Goal: Transaction & Acquisition: Book appointment/travel/reservation

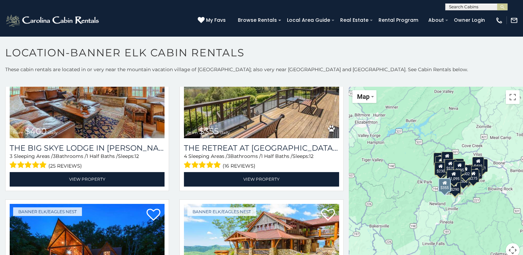
scroll to position [415, 0]
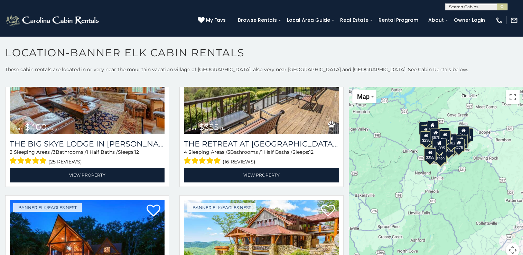
drag, startPoint x: 388, startPoint y: 187, endPoint x: 373, endPoint y: 155, distance: 35.7
click at [373, 155] on div "$300 $225 $451 $1,095 $400 $355 $720 $650 $410 $235 $290 $424 $535 $400 $460 $3…" at bounding box center [436, 176] width 174 height 179
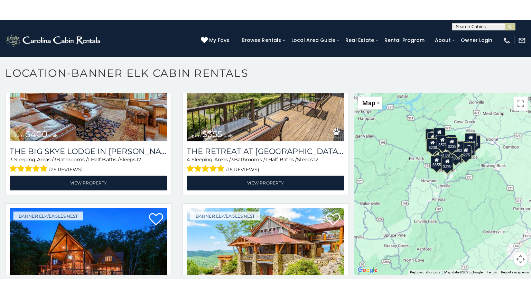
scroll to position [17, 0]
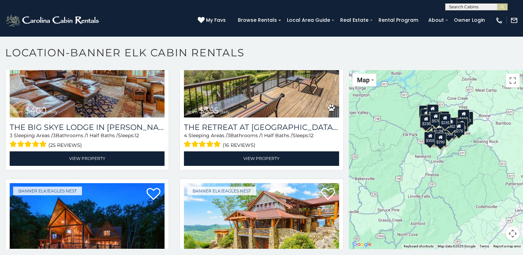
click at [422, 125] on div "$230" at bounding box center [426, 120] width 12 height 13
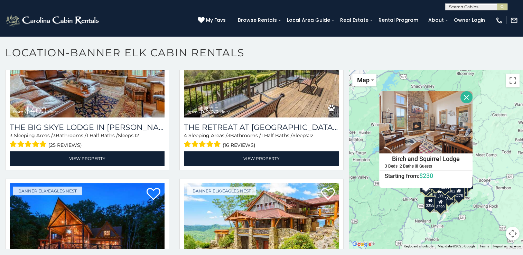
click at [463, 96] on button "Close" at bounding box center [467, 97] width 12 height 12
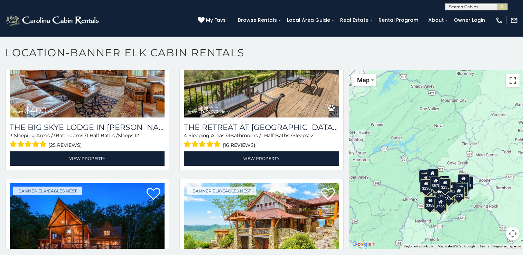
click at [508, 83] on button "Toggle fullscreen view" at bounding box center [513, 81] width 14 height 14
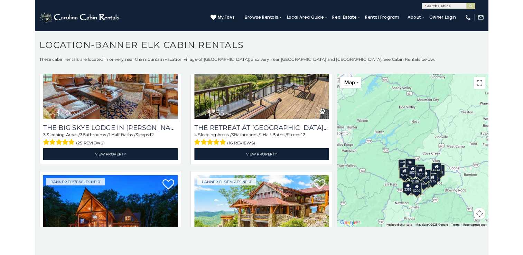
scroll to position [0, 0]
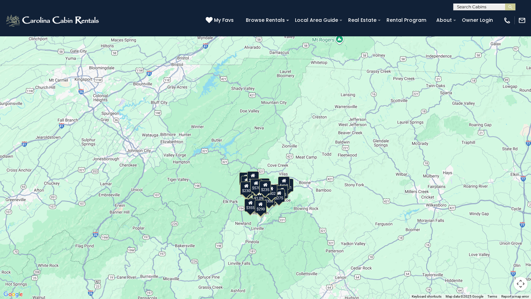
drag, startPoint x: 289, startPoint y: 211, endPoint x: 281, endPoint y: 224, distance: 15.7
click at [281, 224] on div "$300 $225 $451 $1,095 $400 $355 $720 $650 $410 $235 $290 $424 $535 $400 $460 $3…" at bounding box center [265, 149] width 531 height 299
click at [520, 255] on button "Map camera controls" at bounding box center [521, 284] width 14 height 14
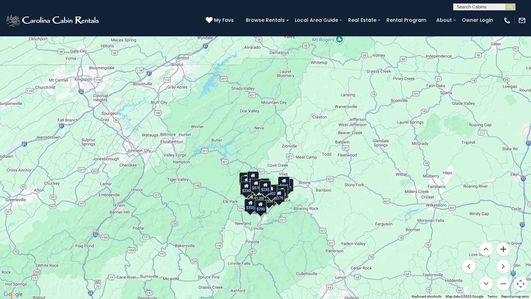
click at [504, 249] on button "Zoom in" at bounding box center [504, 249] width 14 height 14
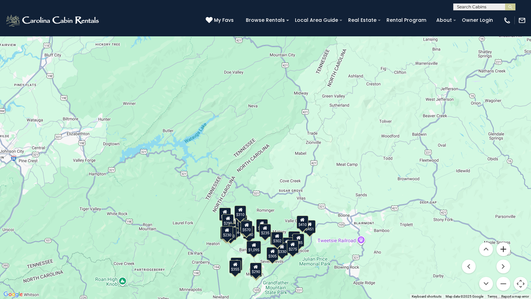
click at [503, 249] on button "Zoom in" at bounding box center [504, 249] width 14 height 14
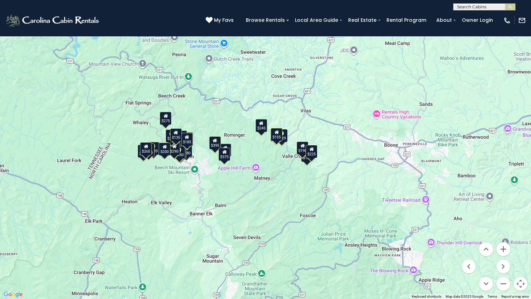
drag, startPoint x: 411, startPoint y: 261, endPoint x: 379, endPoint y: 121, distance: 143.0
click at [379, 121] on div "$720 $310 $325 $425 $385 $265 $425 $240 $275 $180 $285 $229 $195 $235 $150 $190…" at bounding box center [265, 149] width 531 height 299
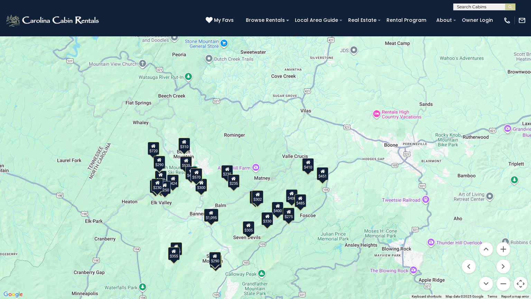
click at [226, 168] on icon at bounding box center [227, 169] width 4 height 5
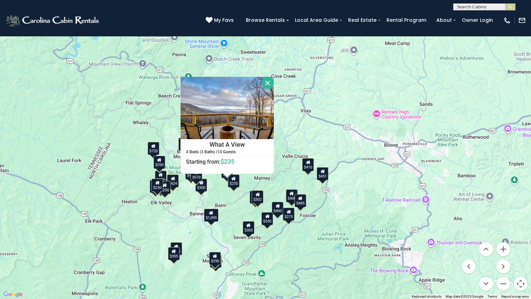
click at [234, 181] on div "$235" at bounding box center [234, 180] width 12 height 13
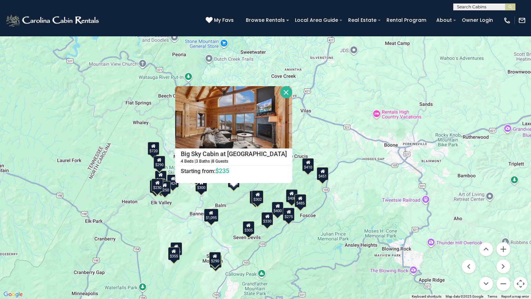
click at [159, 187] on div "$230" at bounding box center [157, 184] width 12 height 13
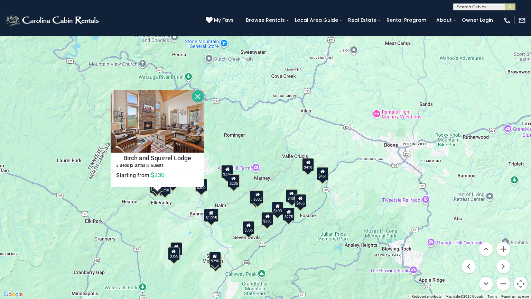
click at [153, 193] on div "$300 $225 $451 $1,095 $400 $355 $720 $650 $410 $235 $290 $424 $535 $400 $460 $3…" at bounding box center [265, 149] width 531 height 299
click at [129, 223] on div "$300 $225 $451 $1,095 $400 $355 $720 $650 $410 $235 $290 $424 $535 $400 $460 $3…" at bounding box center [265, 149] width 531 height 299
click at [197, 94] on button "Close" at bounding box center [198, 96] width 12 height 12
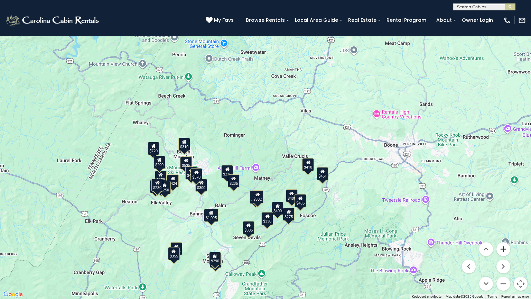
click at [502, 248] on button "Zoom in" at bounding box center [504, 249] width 14 height 14
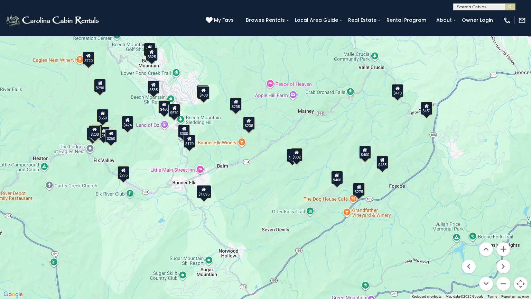
drag, startPoint x: 305, startPoint y: 255, endPoint x: 353, endPoint y: 158, distance: 108.3
click at [353, 158] on div "$300 $451 $1,095 $400 $720 $650 $410 $235 $290 $424 $535 $400 $460 $310 $485 $2…" at bounding box center [265, 149] width 531 height 299
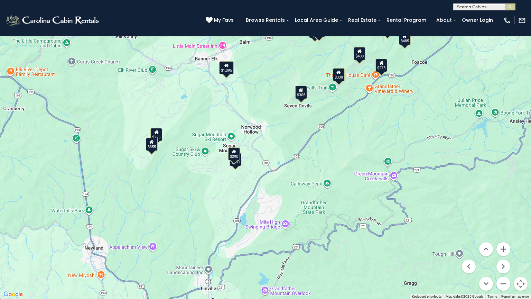
drag, startPoint x: 257, startPoint y: 242, endPoint x: 279, endPoint y: 116, distance: 127.8
click at [279, 116] on div "$300 $225 $451 $1,095 $400 $355 $720 $650 $410 $235 $290 $424 $535 $400 $460 $3…" at bounding box center [265, 149] width 531 height 299
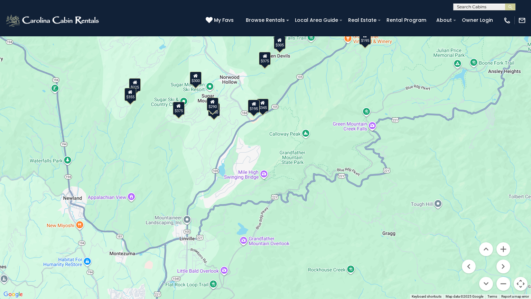
drag, startPoint x: 328, startPoint y: 234, endPoint x: 306, endPoint y: 183, distance: 55.3
click at [306, 183] on div "$300 $225 $1,095 $400 $355 $424 $400 $330 $485 $275 $350 $305 $275 $285 $305 $2…" at bounding box center [265, 149] width 531 height 299
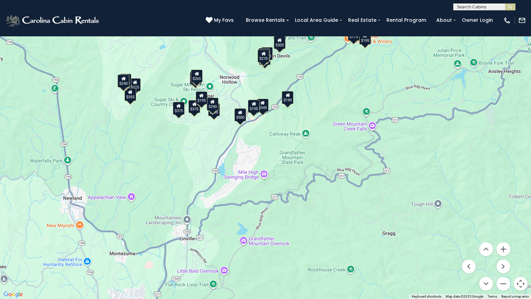
click at [255, 109] on div "$195" at bounding box center [254, 106] width 12 height 13
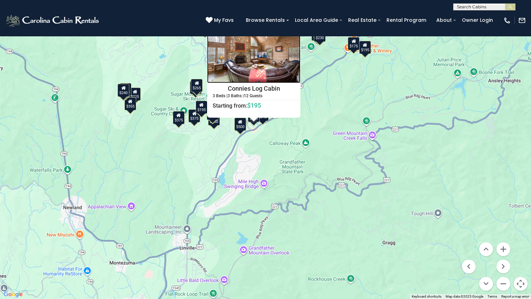
click at [258, 57] on img at bounding box center [253, 52] width 93 height 62
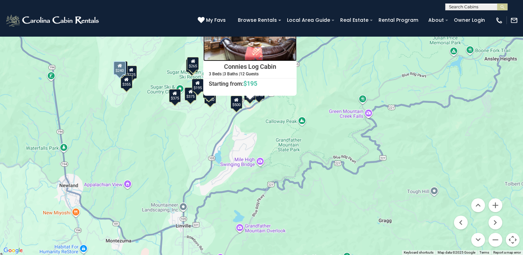
scroll to position [1695, 0]
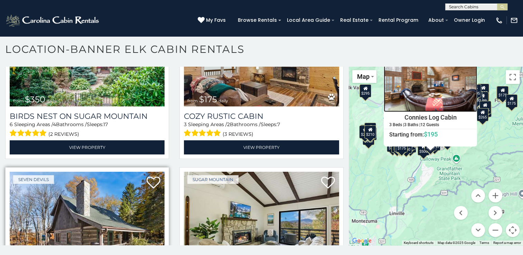
scroll to position [5023, 0]
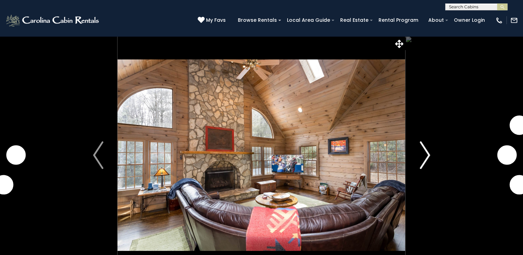
click at [429, 156] on img "Next" at bounding box center [425, 155] width 10 height 28
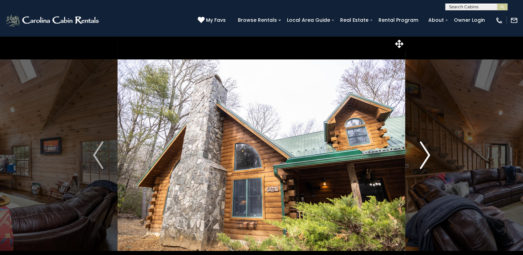
click at [426, 154] on img "Next" at bounding box center [425, 155] width 10 height 28
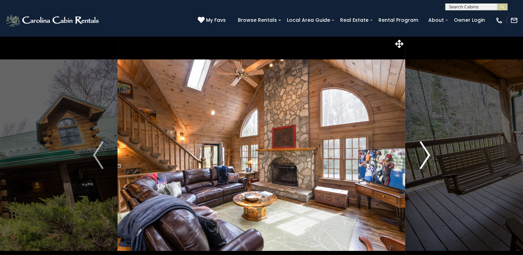
click at [427, 154] on img "Next" at bounding box center [425, 155] width 10 height 28
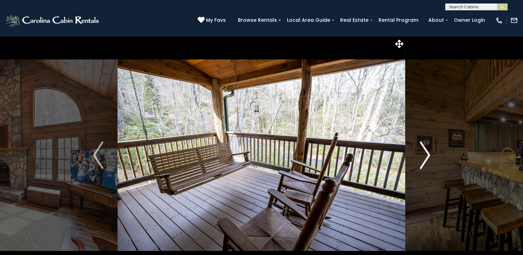
click at [427, 154] on img "Next" at bounding box center [425, 155] width 10 height 28
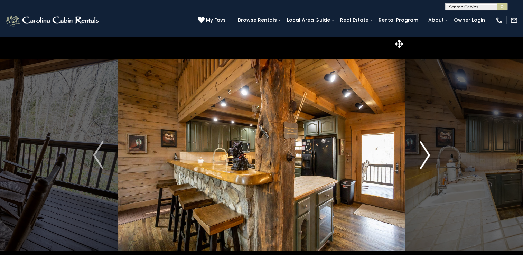
click at [427, 154] on img "Next" at bounding box center [425, 155] width 10 height 28
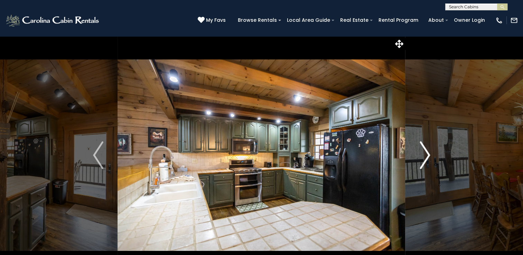
click at [427, 154] on img "Next" at bounding box center [425, 155] width 10 height 28
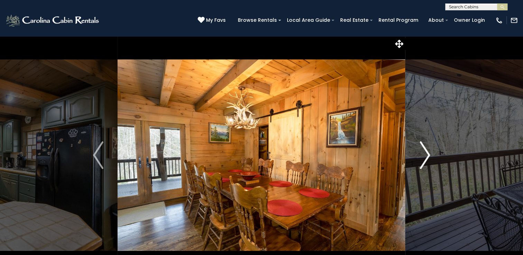
click at [427, 154] on img "Next" at bounding box center [425, 155] width 10 height 28
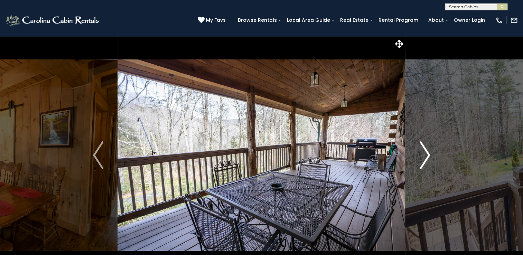
click at [427, 154] on img "Next" at bounding box center [425, 155] width 10 height 28
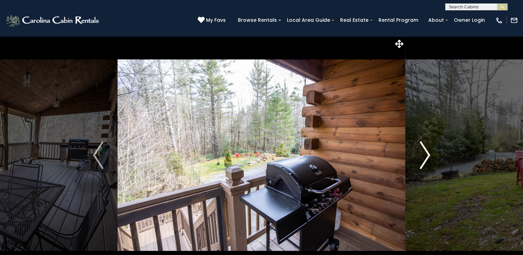
click at [427, 154] on img "Next" at bounding box center [425, 155] width 10 height 28
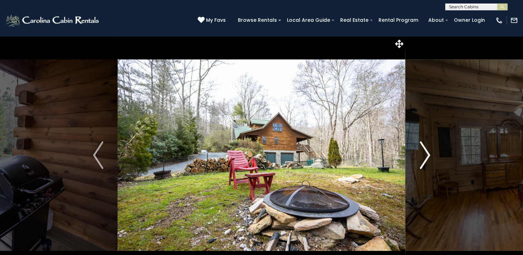
click at [427, 154] on img "Next" at bounding box center [425, 155] width 10 height 28
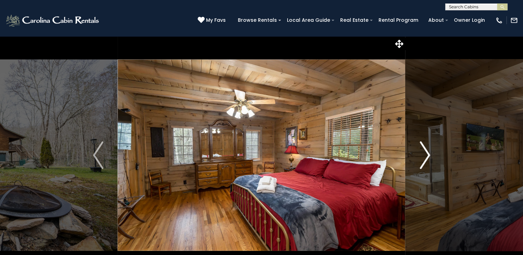
click at [427, 154] on img "Next" at bounding box center [425, 155] width 10 height 28
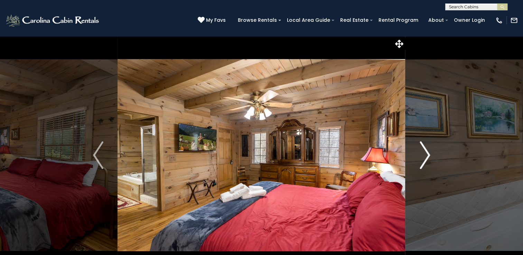
click at [427, 154] on img "Next" at bounding box center [425, 155] width 10 height 28
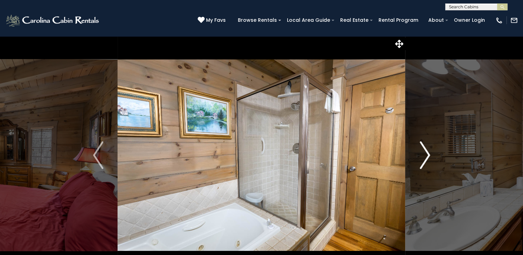
click at [427, 154] on img "Next" at bounding box center [425, 155] width 10 height 28
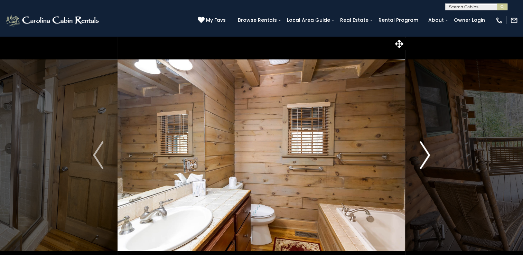
click at [427, 154] on img "Next" at bounding box center [425, 155] width 10 height 28
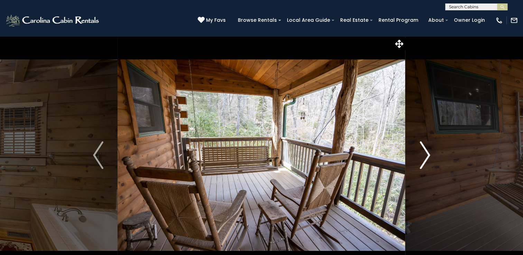
click at [427, 155] on img "Next" at bounding box center [425, 155] width 10 height 28
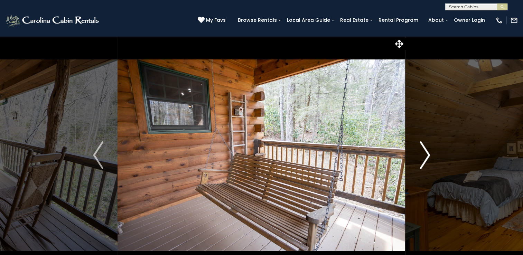
click at [427, 155] on img "Next" at bounding box center [425, 155] width 10 height 28
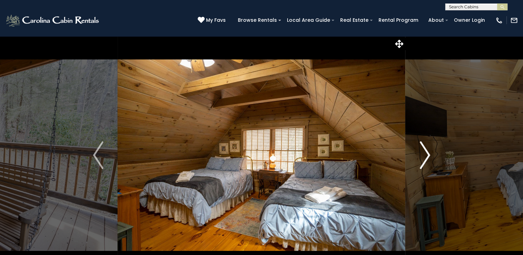
click at [427, 155] on img "Next" at bounding box center [425, 155] width 10 height 28
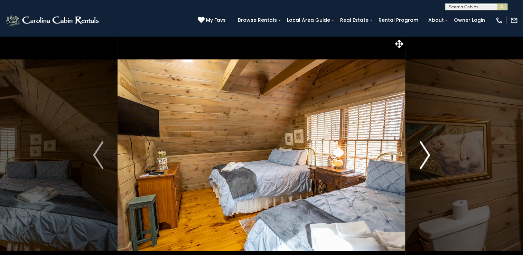
click at [427, 155] on img "Next" at bounding box center [425, 155] width 10 height 28
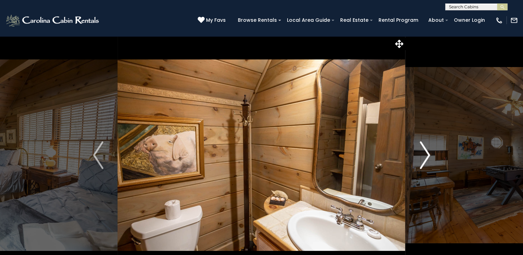
click at [427, 155] on img "Next" at bounding box center [425, 155] width 10 height 28
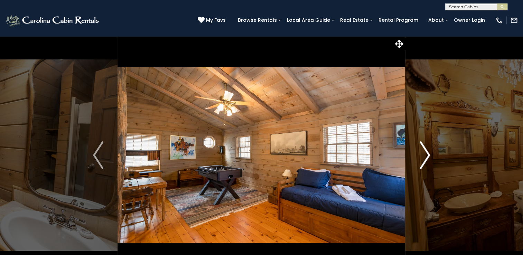
click at [427, 155] on img "Next" at bounding box center [425, 155] width 10 height 28
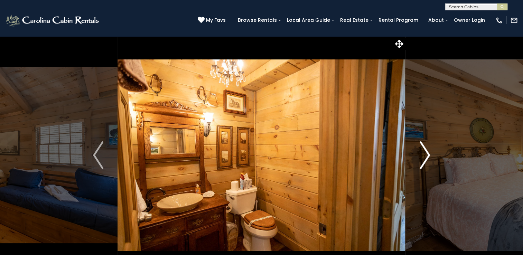
click at [427, 155] on img "Next" at bounding box center [425, 155] width 10 height 28
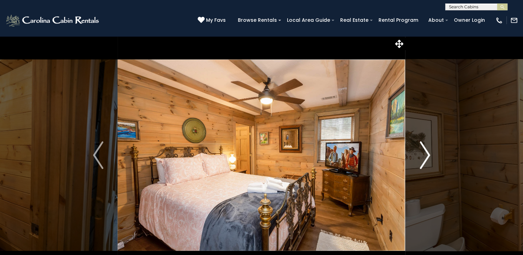
click at [427, 155] on img "Next" at bounding box center [425, 155] width 10 height 28
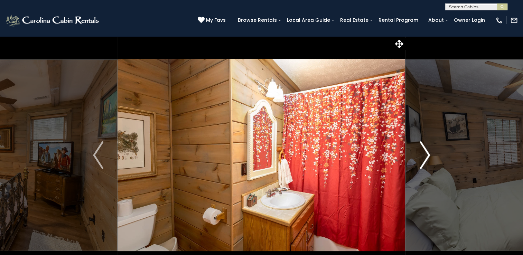
click at [429, 155] on img "Next" at bounding box center [425, 155] width 10 height 28
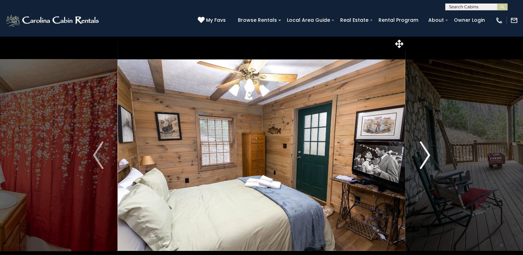
click at [429, 155] on img "Next" at bounding box center [425, 155] width 10 height 28
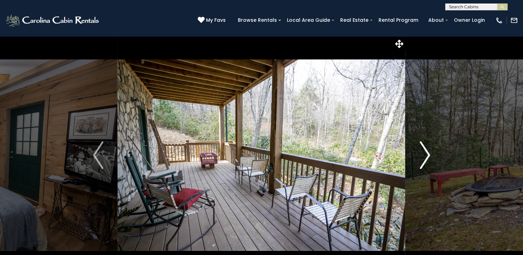
click at [429, 155] on img "Next" at bounding box center [425, 155] width 10 height 28
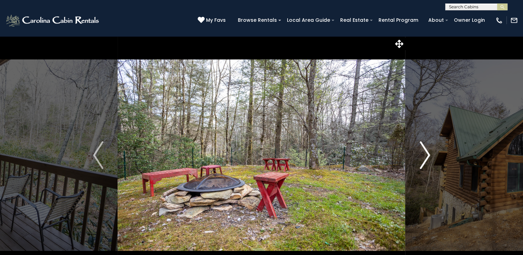
click at [429, 155] on img "Next" at bounding box center [425, 155] width 10 height 28
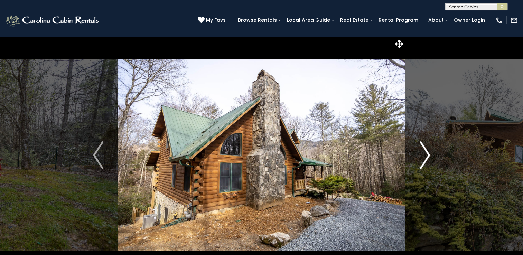
click at [426, 155] on img "Next" at bounding box center [425, 155] width 10 height 28
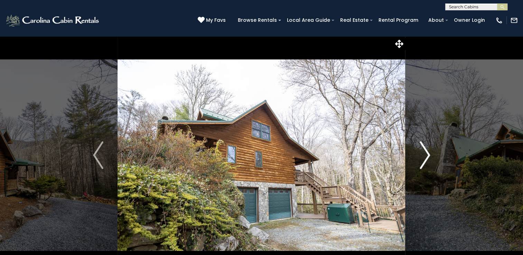
click at [425, 155] on img "Next" at bounding box center [425, 155] width 10 height 28
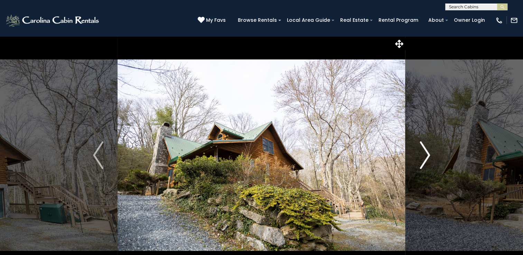
click at [425, 155] on img "Next" at bounding box center [425, 155] width 10 height 28
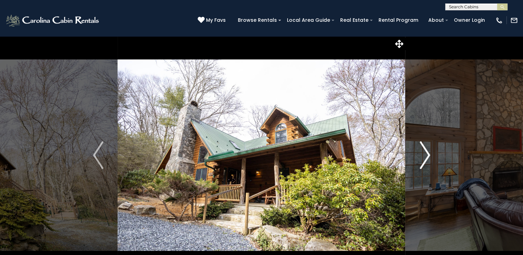
click at [425, 155] on img "Next" at bounding box center [425, 155] width 10 height 28
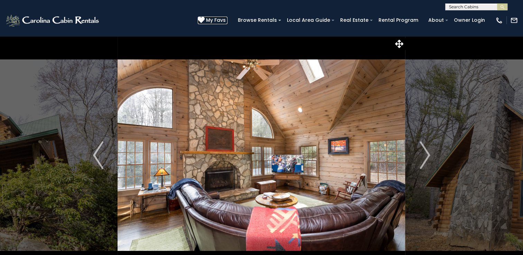
click at [205, 19] on icon at bounding box center [201, 20] width 7 height 7
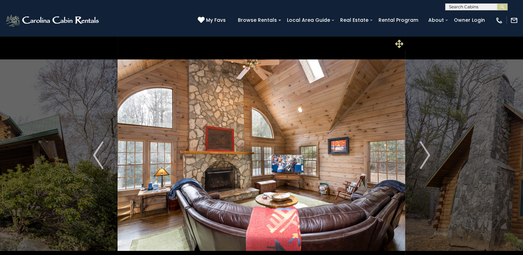
click at [399, 44] on icon at bounding box center [399, 44] width 8 height 8
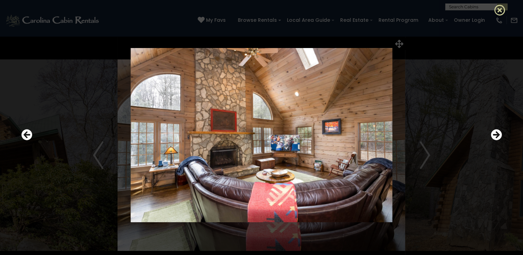
click at [500, 9] on icon at bounding box center [500, 9] width 11 height 11
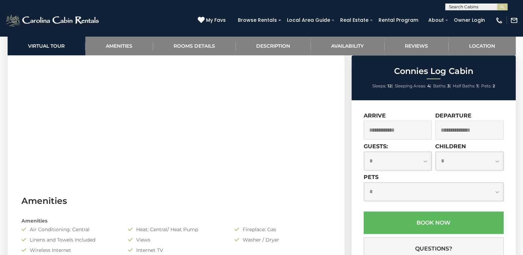
scroll to position [415, 0]
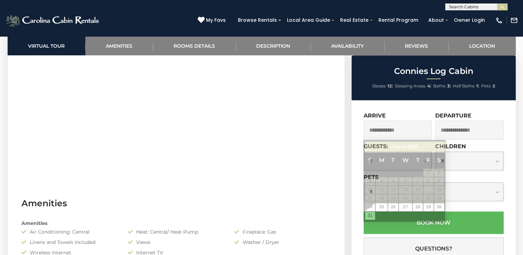
click at [374, 130] on input "text" at bounding box center [398, 130] width 68 height 19
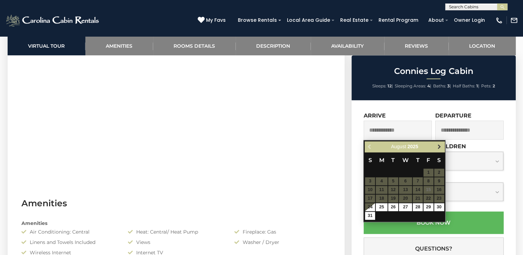
click at [440, 147] on span "Next" at bounding box center [440, 147] width 6 height 6
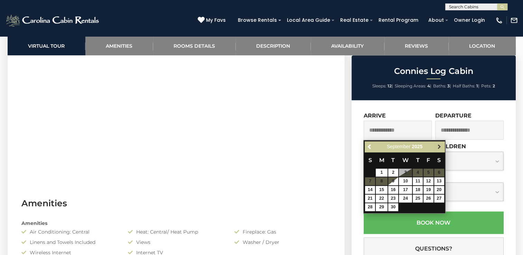
click at [439, 147] on span "Next" at bounding box center [440, 147] width 6 height 6
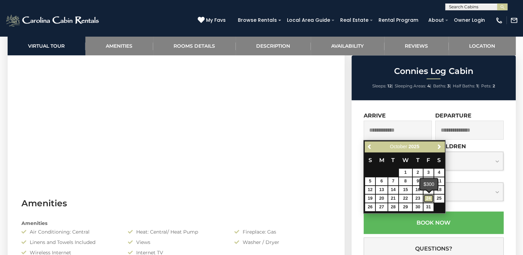
click at [429, 199] on link "24" at bounding box center [429, 199] width 10 height 8
type input "**********"
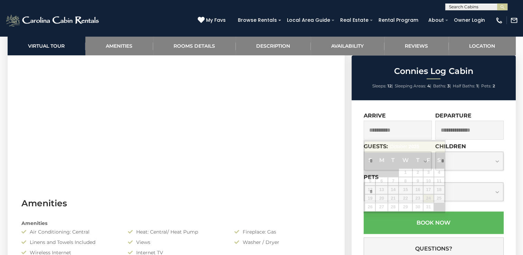
click at [381, 129] on input "**********" at bounding box center [398, 130] width 68 height 19
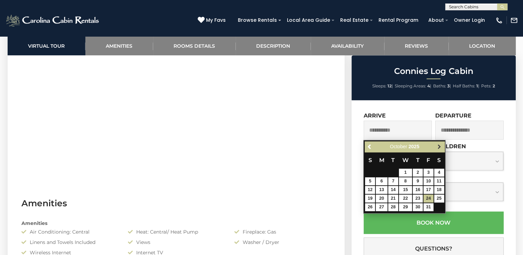
click at [441, 148] on span "Next" at bounding box center [440, 147] width 6 height 6
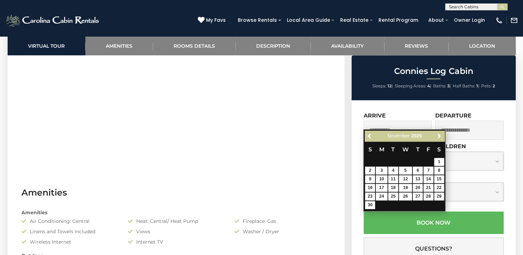
scroll to position [380, 0]
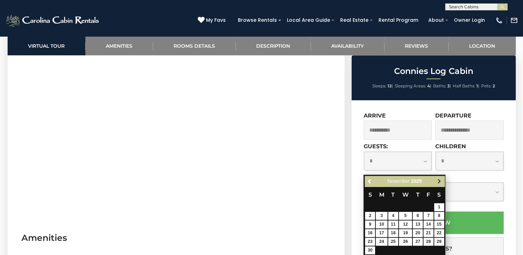
click at [439, 180] on span "Next" at bounding box center [440, 182] width 6 height 6
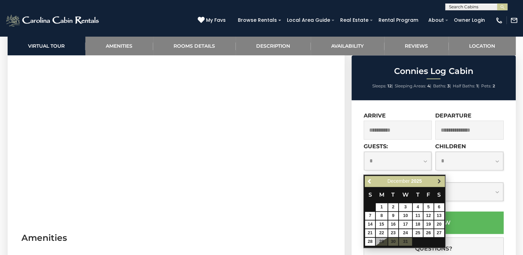
click at [440, 181] on span "Next" at bounding box center [440, 182] width 6 height 6
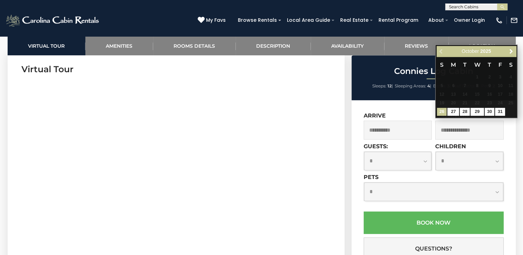
scroll to position [0, 0]
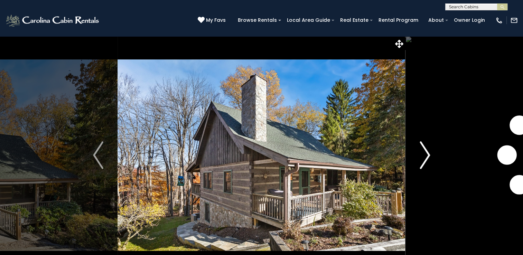
click at [427, 154] on img "Next" at bounding box center [425, 155] width 10 height 28
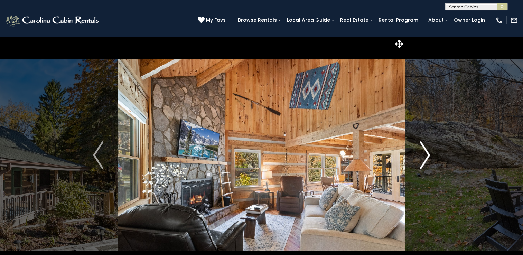
click at [426, 155] on img "Next" at bounding box center [425, 155] width 10 height 28
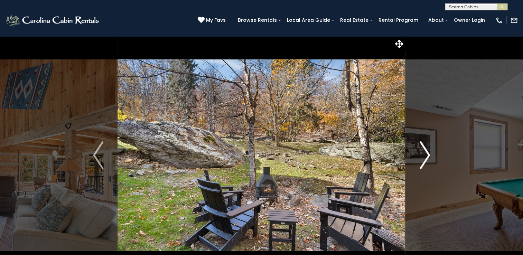
click at [426, 155] on img "Next" at bounding box center [425, 155] width 10 height 28
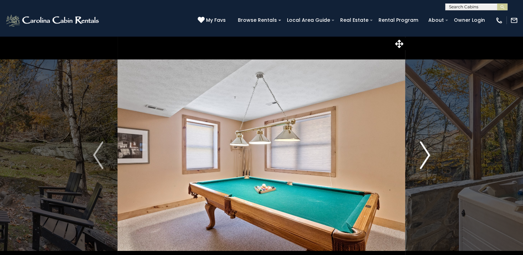
click at [426, 155] on img "Next" at bounding box center [425, 155] width 10 height 28
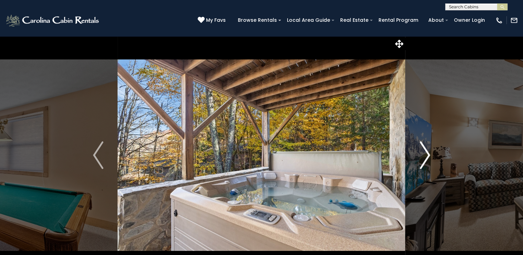
click at [428, 153] on img "Next" at bounding box center [425, 155] width 10 height 28
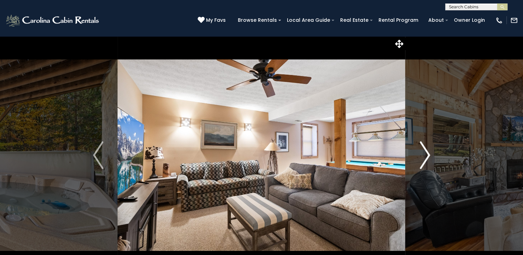
click at [428, 153] on img "Next" at bounding box center [425, 155] width 10 height 28
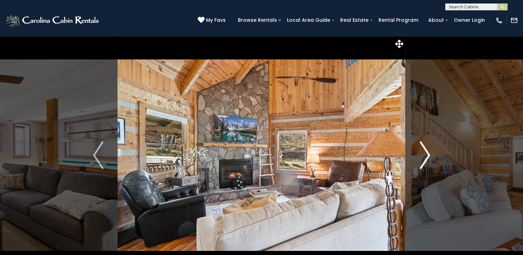
click at [427, 154] on img "Next" at bounding box center [425, 155] width 10 height 28
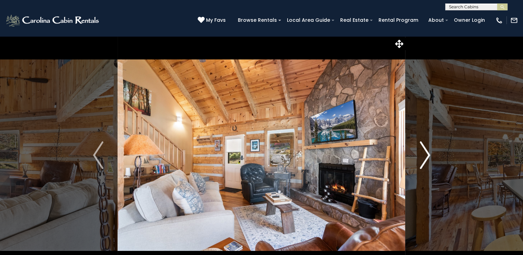
click at [427, 154] on img "Next" at bounding box center [425, 155] width 10 height 28
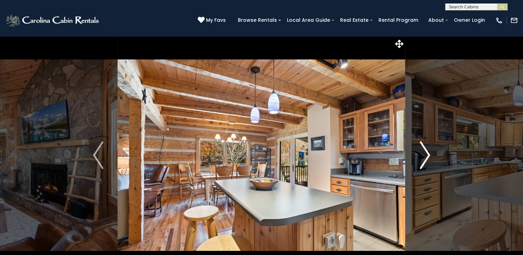
click at [427, 155] on img "Next" at bounding box center [425, 155] width 10 height 28
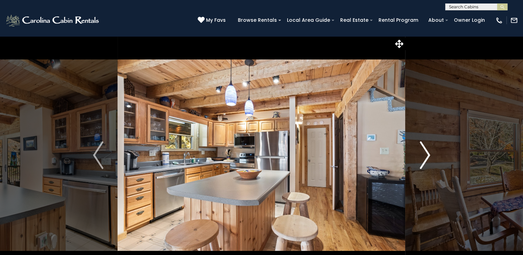
click at [427, 155] on img "Next" at bounding box center [425, 155] width 10 height 28
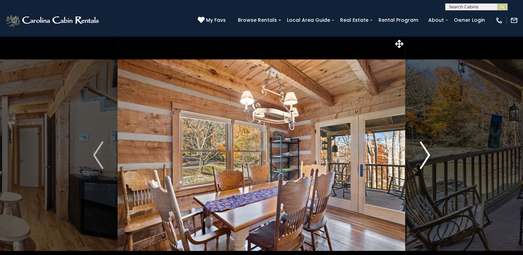
click at [427, 155] on img "Next" at bounding box center [425, 155] width 10 height 28
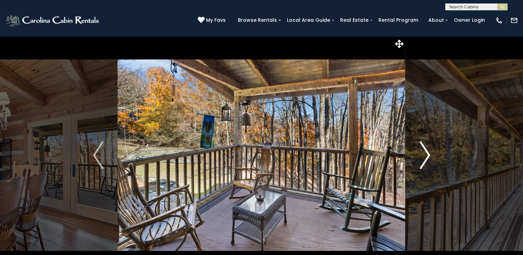
click at [427, 155] on img "Next" at bounding box center [425, 155] width 10 height 28
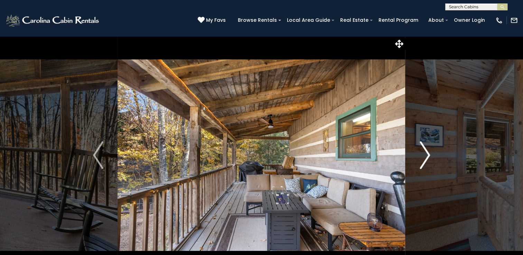
click at [427, 155] on img "Next" at bounding box center [425, 155] width 10 height 28
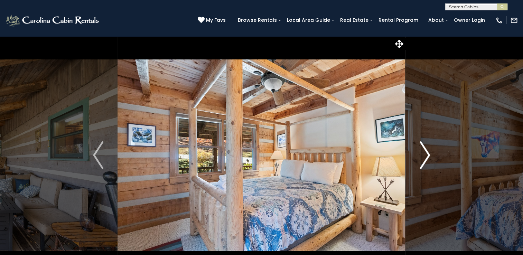
click at [427, 155] on img "Next" at bounding box center [425, 155] width 10 height 28
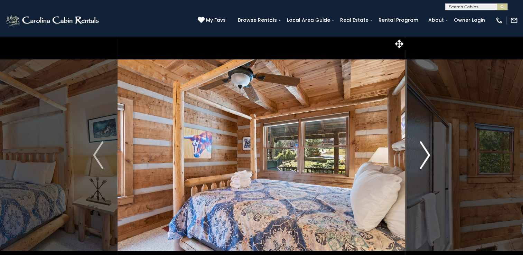
click at [427, 155] on img "Next" at bounding box center [425, 155] width 10 height 28
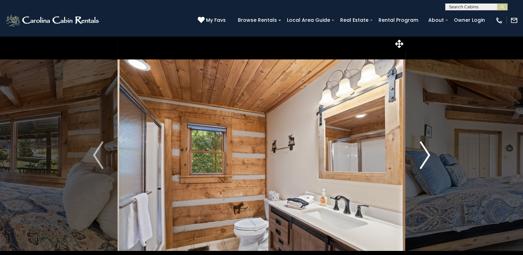
click at [427, 155] on img "Next" at bounding box center [425, 155] width 10 height 28
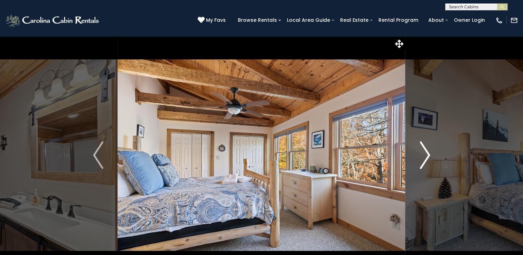
click at [427, 155] on img "Next" at bounding box center [425, 155] width 10 height 28
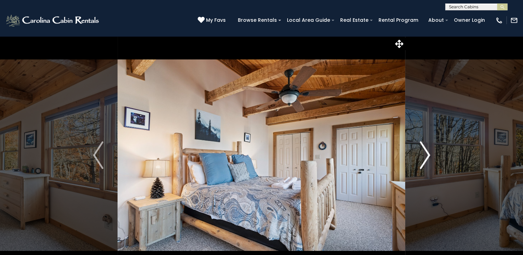
click at [427, 155] on img "Next" at bounding box center [425, 155] width 10 height 28
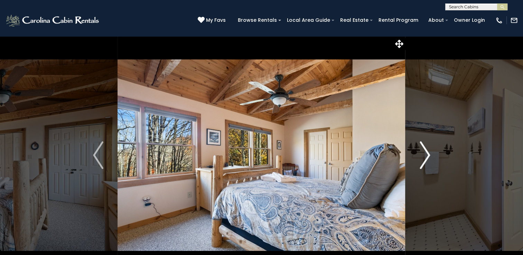
click at [427, 155] on img "Next" at bounding box center [425, 155] width 10 height 28
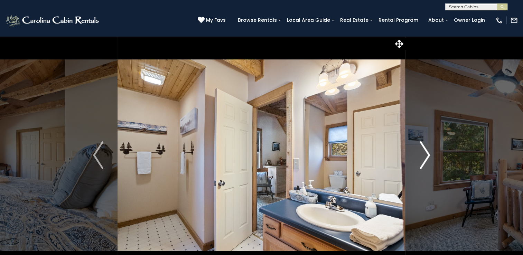
click at [427, 155] on img "Next" at bounding box center [425, 155] width 10 height 28
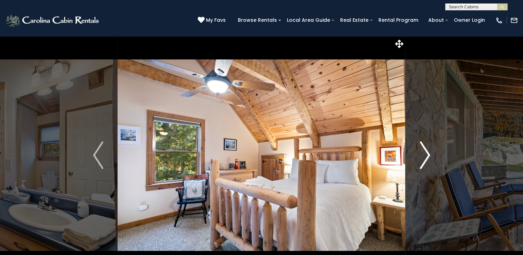
click at [427, 155] on img "Next" at bounding box center [425, 155] width 10 height 28
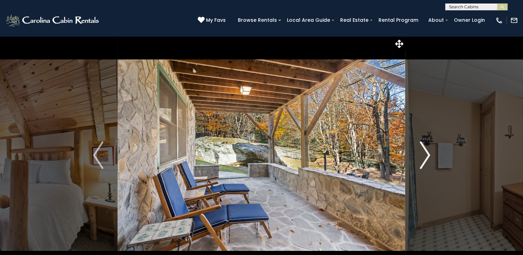
click at [427, 155] on img "Next" at bounding box center [425, 155] width 10 height 28
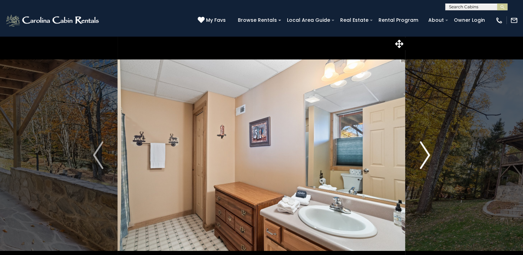
click at [427, 155] on img "Next" at bounding box center [425, 155] width 10 height 28
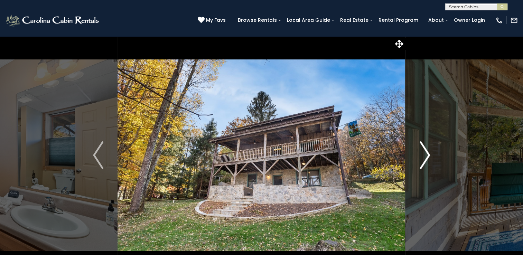
click at [427, 155] on img "Next" at bounding box center [425, 155] width 10 height 28
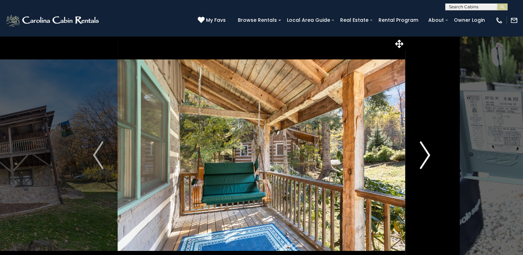
click at [427, 155] on img "Next" at bounding box center [425, 155] width 10 height 28
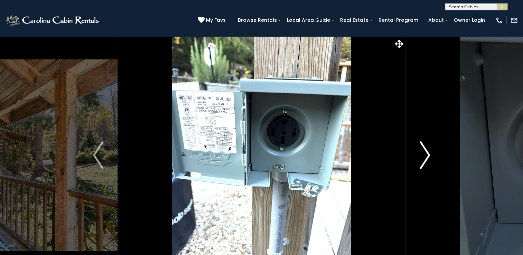
click at [427, 155] on img "Next" at bounding box center [425, 155] width 10 height 28
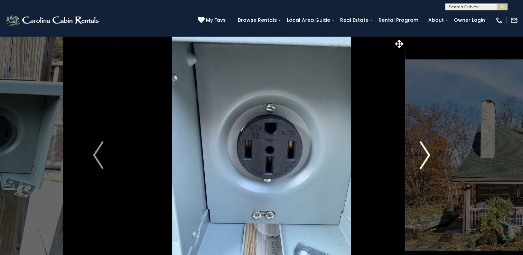
click at [427, 155] on img "Next" at bounding box center [425, 155] width 10 height 28
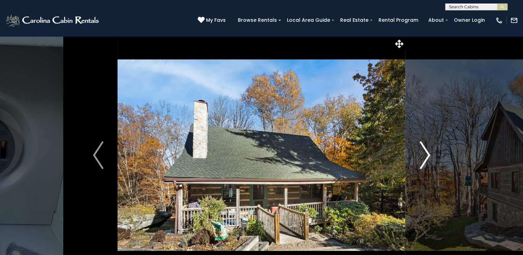
click at [427, 155] on img "Next" at bounding box center [425, 155] width 10 height 28
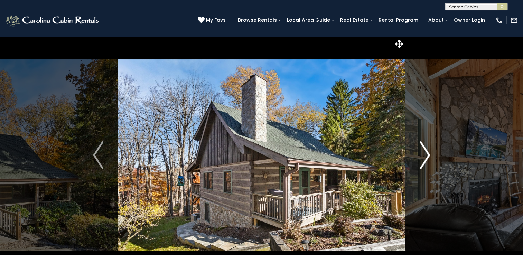
click at [427, 155] on img "Next" at bounding box center [425, 155] width 10 height 28
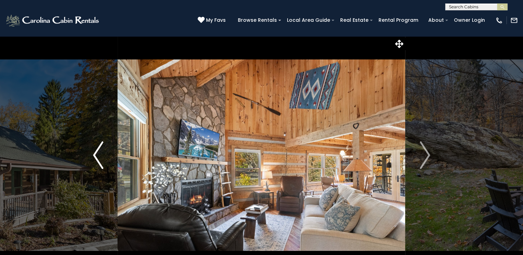
click at [91, 154] on button "Previous" at bounding box center [98, 155] width 39 height 239
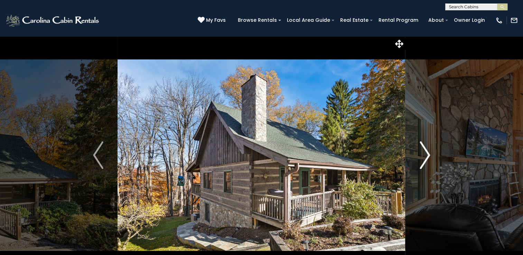
click at [426, 150] on img "Next" at bounding box center [425, 155] width 10 height 28
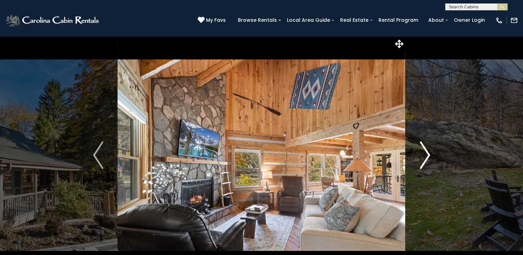
click at [425, 150] on img "Next" at bounding box center [425, 155] width 10 height 28
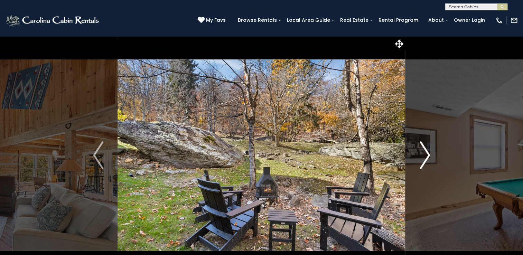
click at [426, 153] on img "Next" at bounding box center [425, 155] width 10 height 28
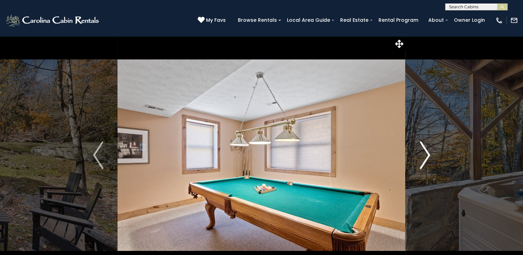
click at [426, 153] on img "Next" at bounding box center [425, 155] width 10 height 28
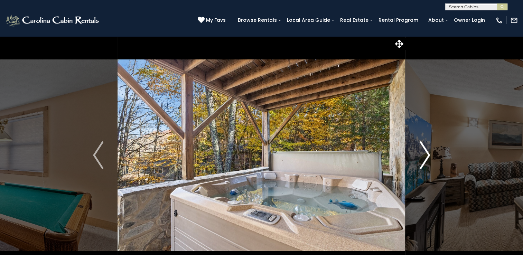
click at [427, 153] on img "Next" at bounding box center [425, 155] width 10 height 28
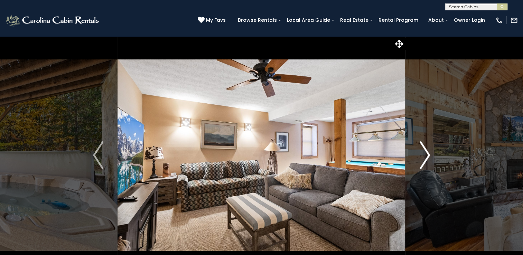
click at [427, 153] on img "Next" at bounding box center [425, 155] width 10 height 28
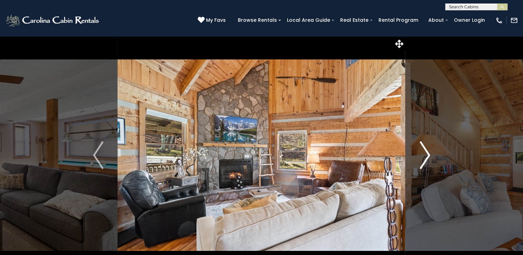
click at [427, 153] on img "Next" at bounding box center [425, 155] width 10 height 28
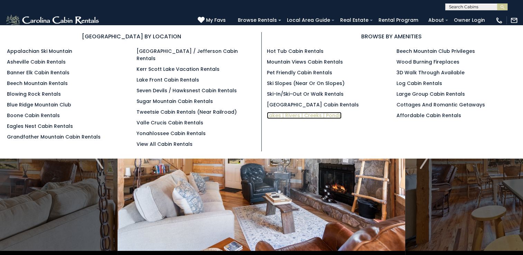
click at [279, 115] on link "Lakes | Rivers | Creeks | Ponds" at bounding box center [304, 115] width 75 height 7
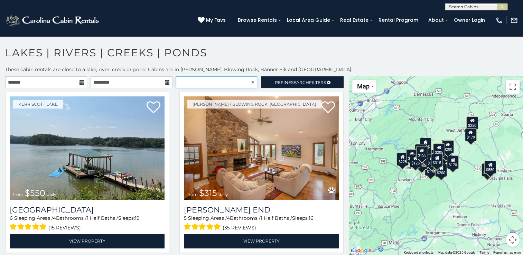
click at [250, 82] on select "**********" at bounding box center [216, 82] width 81 height 12
select select "*********"
click at [176, 76] on select "**********" at bounding box center [216, 82] width 81 height 12
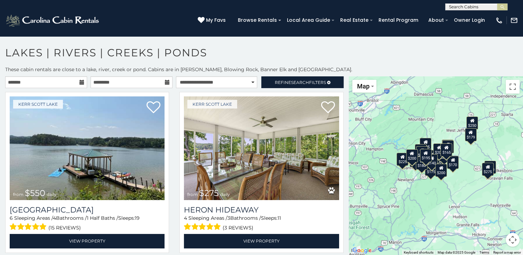
click at [434, 166] on div "$140" at bounding box center [432, 160] width 12 height 13
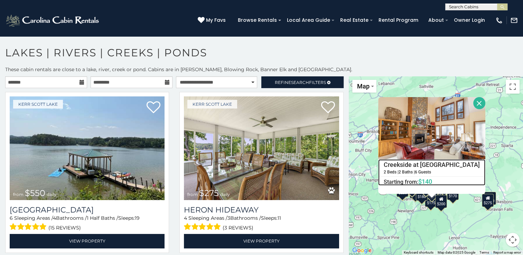
click at [422, 164] on h4 "Creekside at [GEOGRAPHIC_DATA]" at bounding box center [432, 165] width 107 height 10
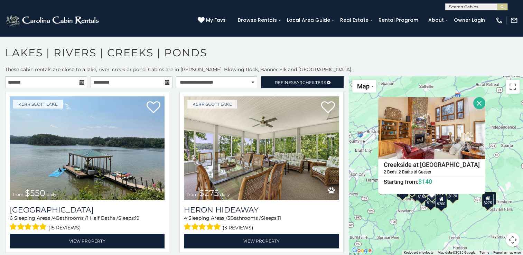
click at [458, 235] on div "$550 $275 $315 $175 $180 $200 $229 $235 $235 $235 $260 $250 $305 $615 $175 $179…" at bounding box center [436, 165] width 174 height 179
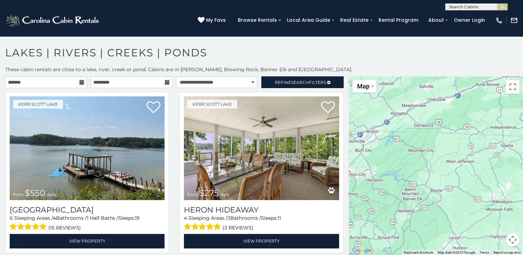
click at [512, 238] on button "Map camera controls" at bounding box center [513, 240] width 14 height 14
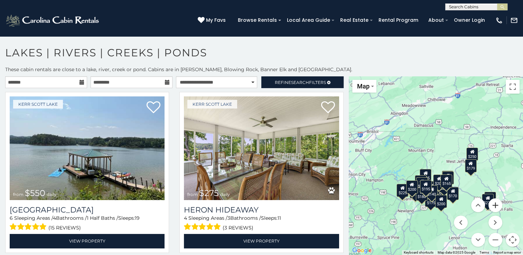
click at [497, 206] on button "Zoom in" at bounding box center [496, 206] width 14 height 14
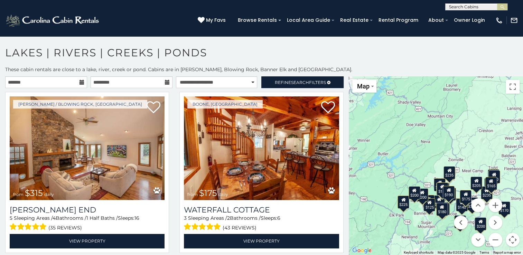
drag, startPoint x: 449, startPoint y: 167, endPoint x: 486, endPoint y: 146, distance: 42.0
click at [486, 146] on div "$315 $175 $180 $200 $229 $235 $235 $235 $260 $250 $305 $615 $175 $179 $205 $200…" at bounding box center [436, 165] width 174 height 179
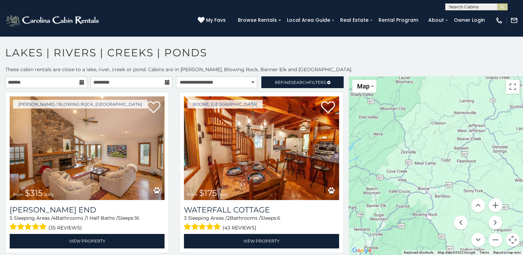
drag, startPoint x: 481, startPoint y: 130, endPoint x: 432, endPoint y: 123, distance: 49.4
click at [432, 123] on div at bounding box center [436, 165] width 174 height 179
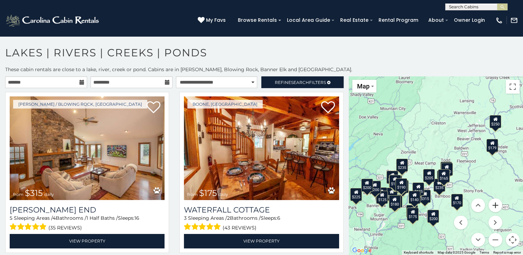
click at [499, 207] on button "Zoom in" at bounding box center [496, 206] width 14 height 14
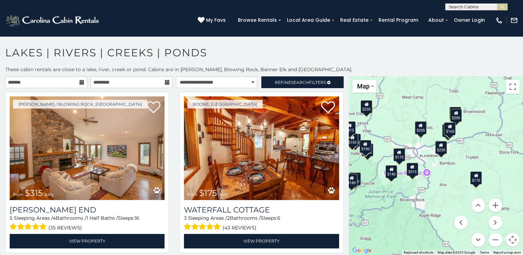
drag, startPoint x: 469, startPoint y: 157, endPoint x: 467, endPoint y: 93, distance: 63.7
click at [467, 93] on div "$315 $175 $180 $200 $229 $235 $235 $235 $205 $200 $115 $140 $155 $170 $180 $195…" at bounding box center [436, 165] width 174 height 179
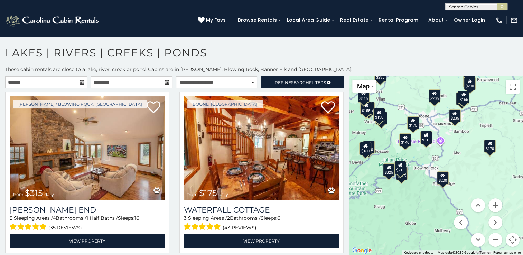
drag, startPoint x: 460, startPoint y: 173, endPoint x: 474, endPoint y: 140, distance: 35.5
click at [474, 140] on div "$315 $175 $180 $200 $229 $235 $235 $235 $175 $205 $200 $115 $140 $155 $170 $180…" at bounding box center [436, 165] width 174 height 179
click at [444, 182] on div "$200" at bounding box center [443, 177] width 12 height 13
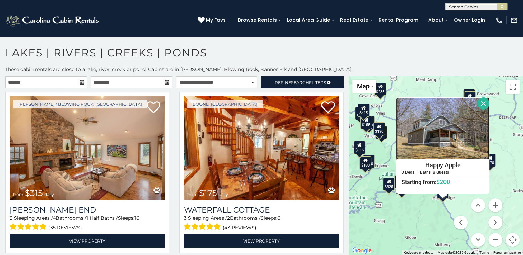
click at [444, 143] on img at bounding box center [442, 129] width 93 height 62
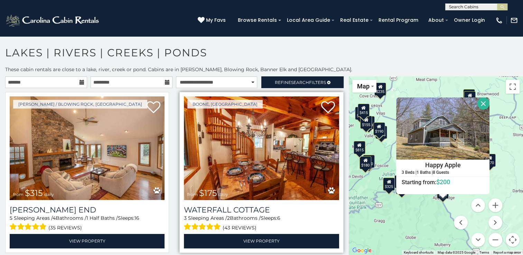
click at [269, 181] on img at bounding box center [261, 148] width 155 height 104
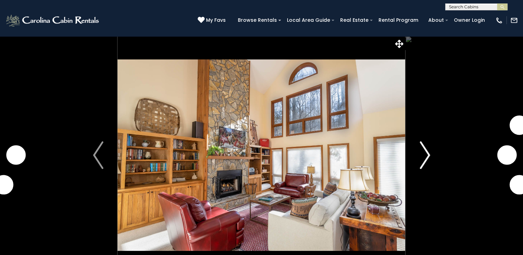
click at [426, 155] on img "Next" at bounding box center [425, 155] width 10 height 28
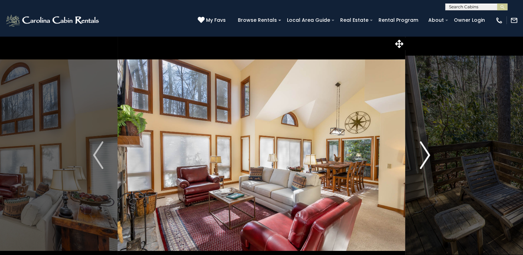
click at [427, 154] on img "Next" at bounding box center [425, 155] width 10 height 28
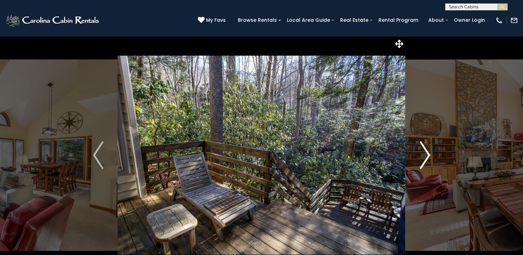
click at [427, 154] on img "Next" at bounding box center [425, 155] width 10 height 28
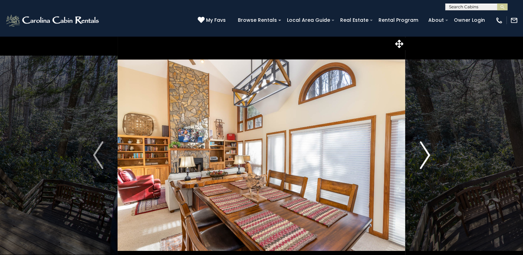
click at [427, 154] on img "Next" at bounding box center [425, 155] width 10 height 28
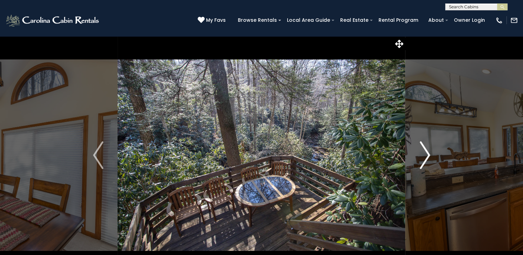
click at [427, 154] on img "Next" at bounding box center [425, 155] width 10 height 28
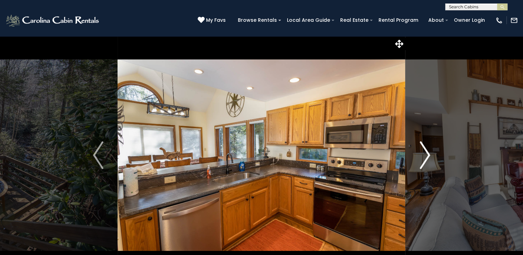
click at [427, 154] on img "Next" at bounding box center [425, 155] width 10 height 28
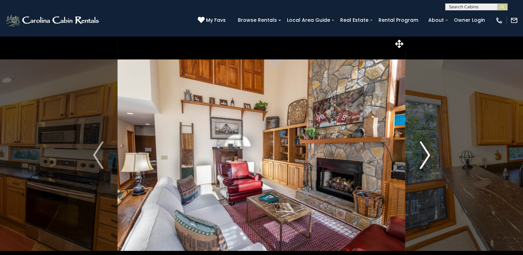
click at [427, 154] on img "Next" at bounding box center [425, 155] width 10 height 28
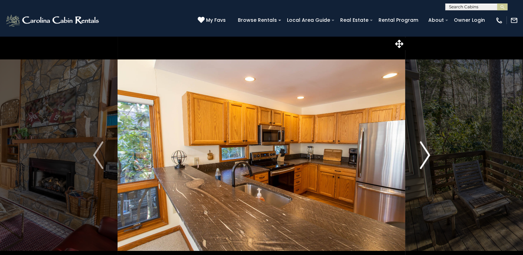
click at [427, 154] on img "Next" at bounding box center [425, 155] width 10 height 28
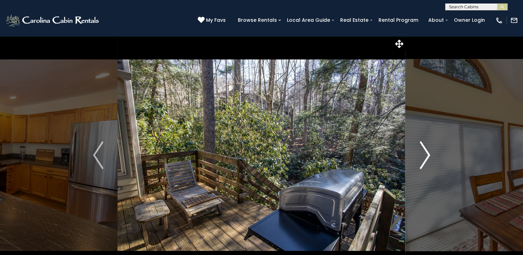
click at [427, 154] on img "Next" at bounding box center [425, 155] width 10 height 28
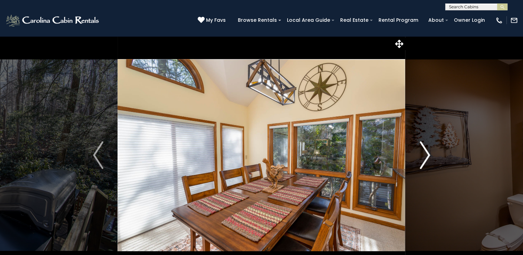
click at [427, 154] on img "Next" at bounding box center [425, 155] width 10 height 28
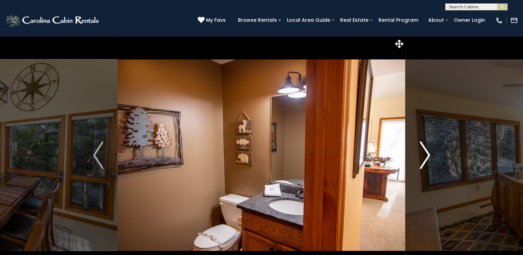
click at [427, 154] on img "Next" at bounding box center [425, 155] width 10 height 28
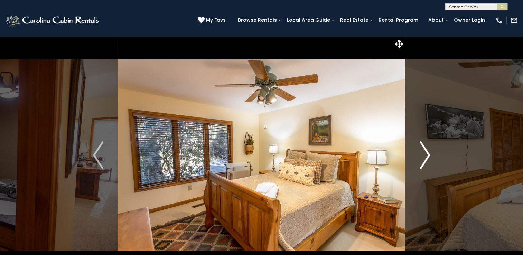
click at [427, 154] on img "Next" at bounding box center [425, 155] width 10 height 28
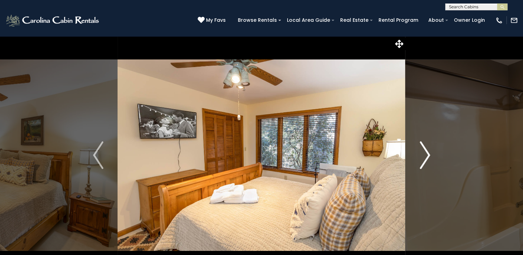
click at [427, 154] on img "Next" at bounding box center [425, 155] width 10 height 28
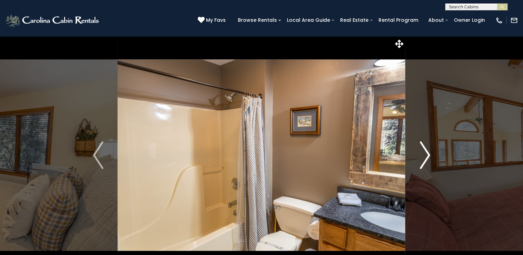
click at [427, 154] on img "Next" at bounding box center [425, 155] width 10 height 28
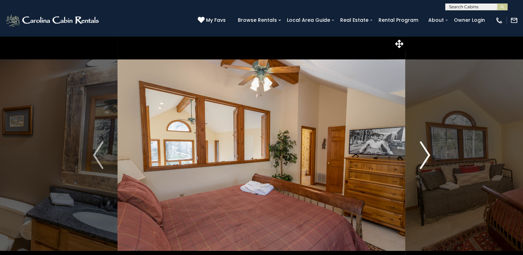
click at [427, 154] on img "Next" at bounding box center [425, 155] width 10 height 28
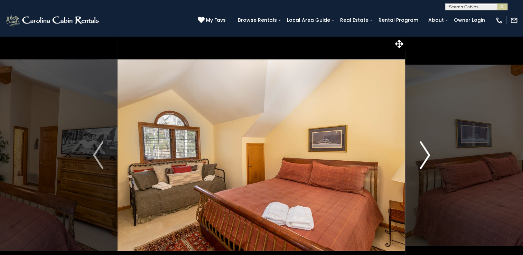
click at [427, 154] on img "Next" at bounding box center [425, 155] width 10 height 28
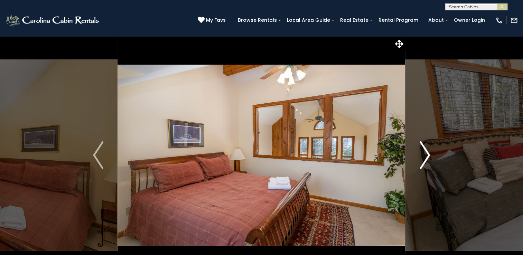
click at [427, 154] on img "Next" at bounding box center [425, 155] width 10 height 28
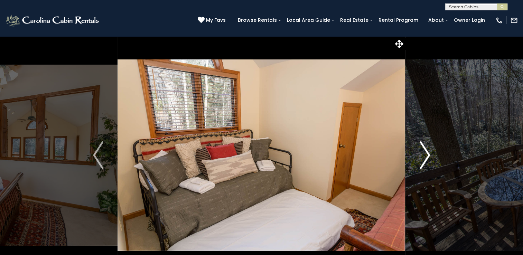
click at [427, 154] on img "Next" at bounding box center [425, 155] width 10 height 28
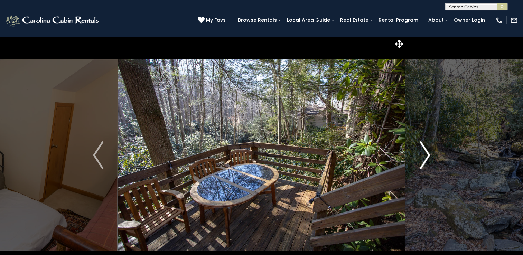
click at [427, 154] on img "Next" at bounding box center [425, 155] width 10 height 28
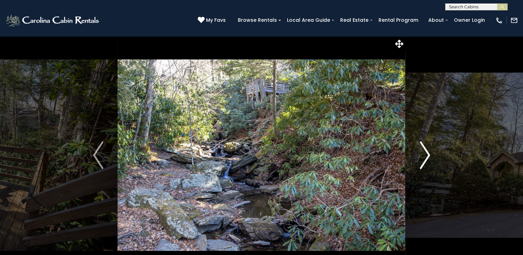
click at [427, 154] on img "Next" at bounding box center [425, 155] width 10 height 28
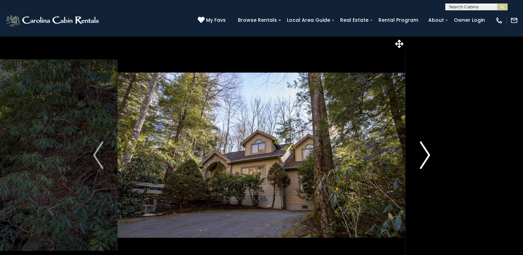
click at [427, 154] on img "Next" at bounding box center [425, 155] width 10 height 28
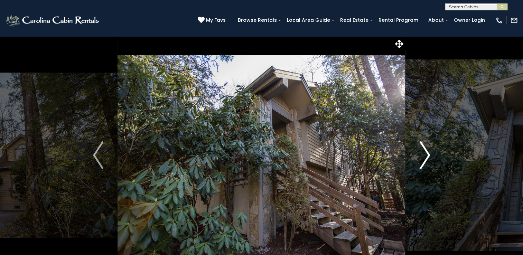
click at [427, 154] on img "Next" at bounding box center [425, 155] width 10 height 28
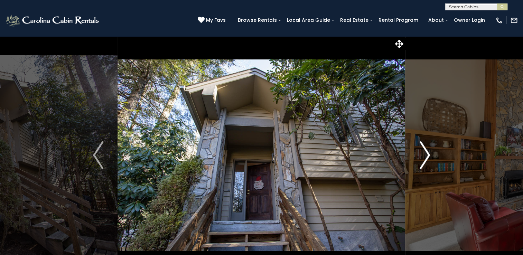
click at [427, 154] on img "Next" at bounding box center [425, 155] width 10 height 28
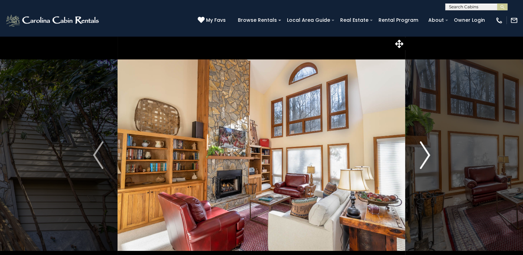
click at [427, 154] on img "Next" at bounding box center [425, 155] width 10 height 28
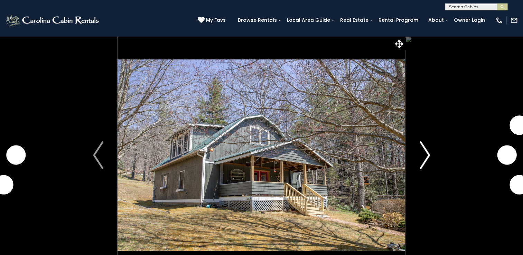
click at [429, 156] on img "Next" at bounding box center [425, 155] width 10 height 28
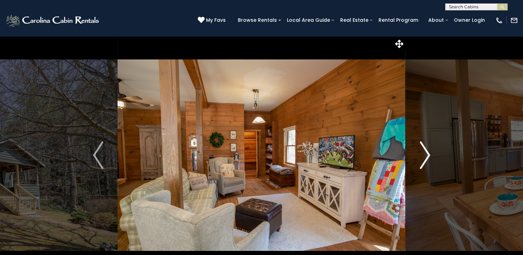
click at [429, 156] on img "Next" at bounding box center [425, 155] width 10 height 28
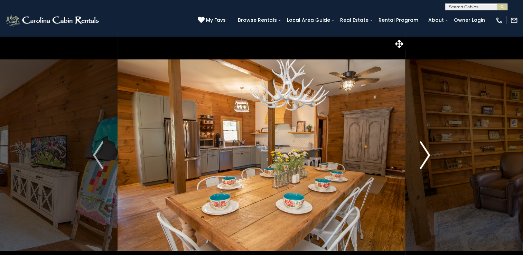
click at [429, 156] on img "Next" at bounding box center [425, 155] width 10 height 28
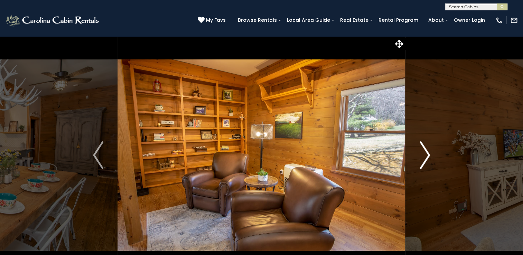
click at [429, 156] on img "Next" at bounding box center [425, 155] width 10 height 28
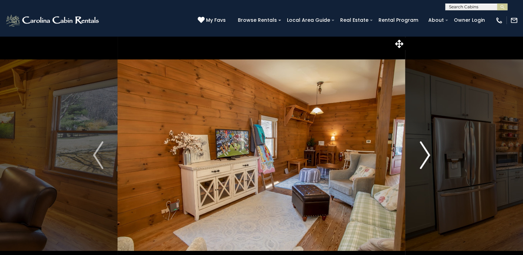
click at [429, 156] on img "Next" at bounding box center [425, 155] width 10 height 28
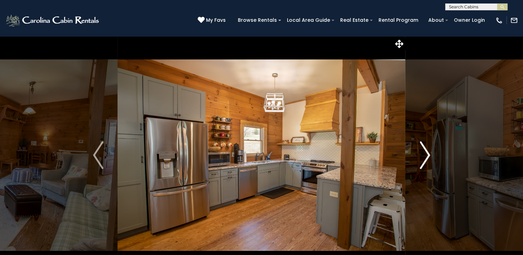
click at [429, 156] on img "Next" at bounding box center [425, 155] width 10 height 28
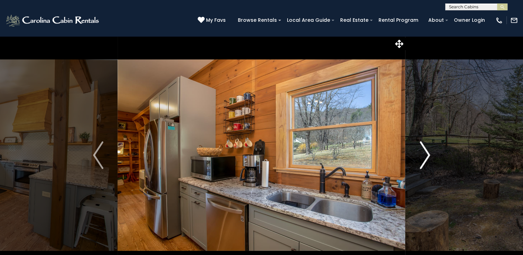
click at [429, 156] on img "Next" at bounding box center [425, 155] width 10 height 28
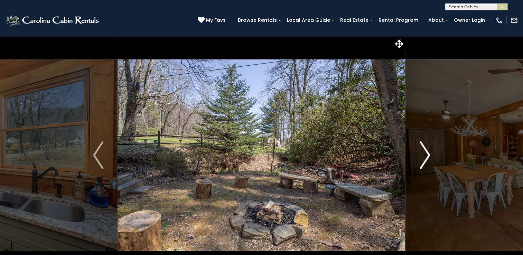
click at [429, 156] on img "Next" at bounding box center [425, 155] width 10 height 28
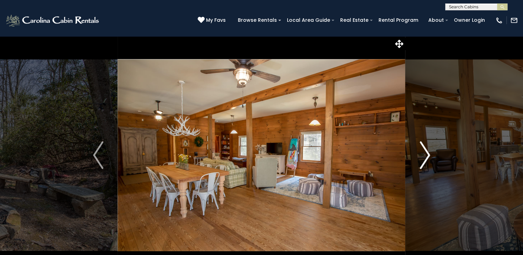
click at [429, 156] on img "Next" at bounding box center [425, 155] width 10 height 28
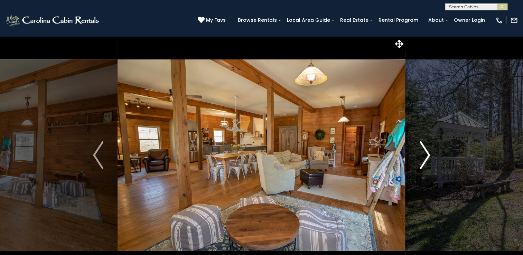
click at [429, 156] on img "Next" at bounding box center [425, 155] width 10 height 28
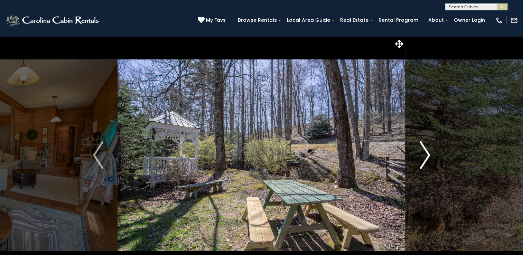
click at [429, 155] on img "Next" at bounding box center [425, 155] width 10 height 28
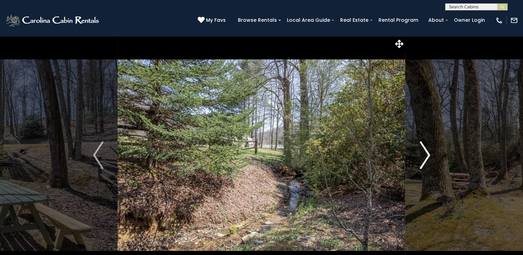
click at [429, 155] on img "Next" at bounding box center [425, 155] width 10 height 28
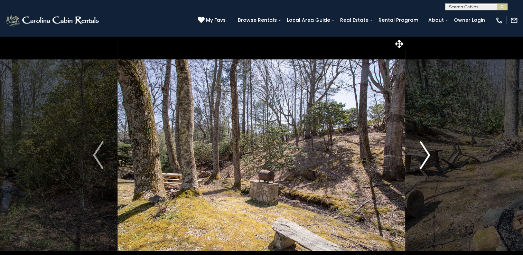
click at [429, 155] on img "Next" at bounding box center [425, 155] width 10 height 28
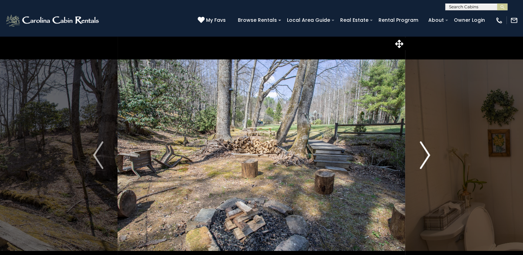
click at [429, 155] on img "Next" at bounding box center [425, 155] width 10 height 28
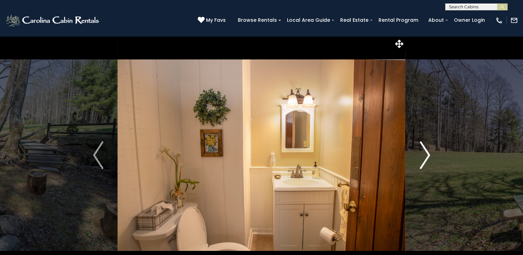
click at [429, 155] on img "Next" at bounding box center [425, 155] width 10 height 28
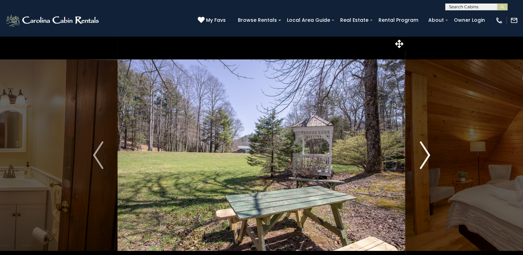
click at [427, 156] on img "Next" at bounding box center [425, 155] width 10 height 28
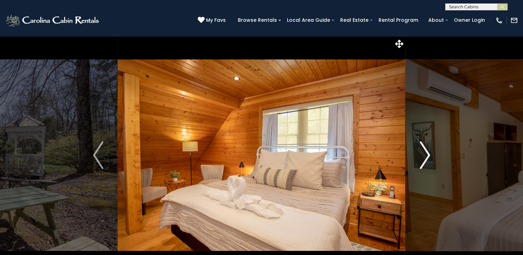
click at [427, 156] on img "Next" at bounding box center [425, 155] width 10 height 28
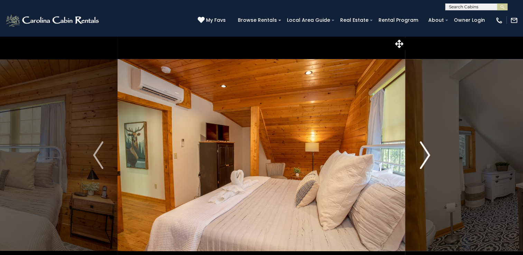
click at [427, 156] on img "Next" at bounding box center [425, 155] width 10 height 28
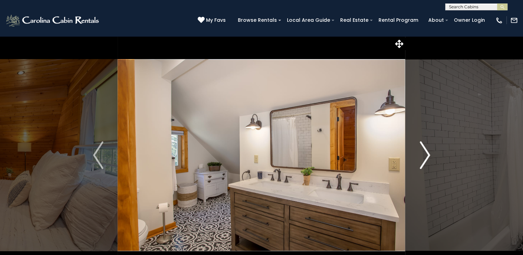
click at [427, 156] on img "Next" at bounding box center [425, 155] width 10 height 28
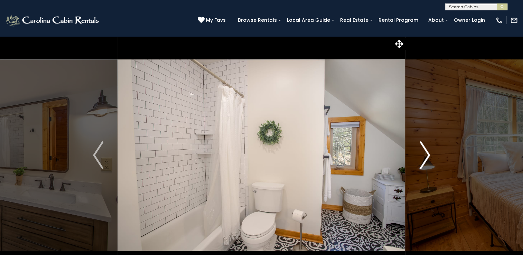
click at [427, 156] on img "Next" at bounding box center [425, 155] width 10 height 28
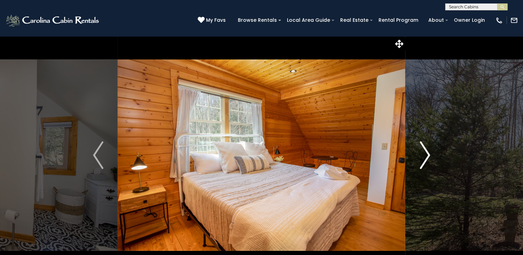
click at [427, 156] on img "Next" at bounding box center [425, 155] width 10 height 28
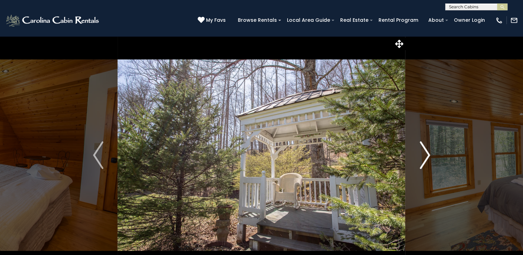
click at [427, 156] on img "Next" at bounding box center [425, 155] width 10 height 28
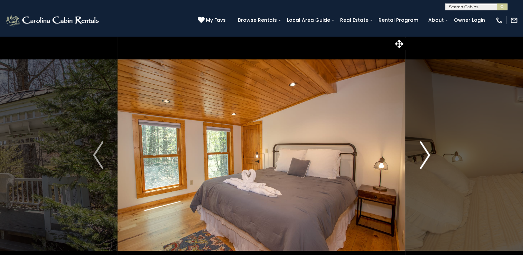
click at [427, 156] on img "Next" at bounding box center [425, 155] width 10 height 28
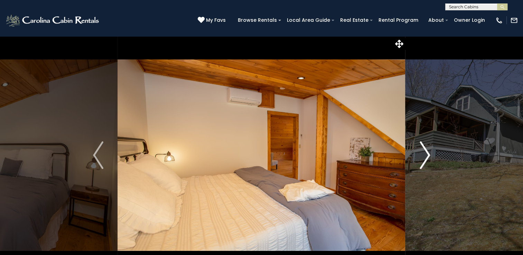
click at [427, 156] on img "Next" at bounding box center [425, 155] width 10 height 28
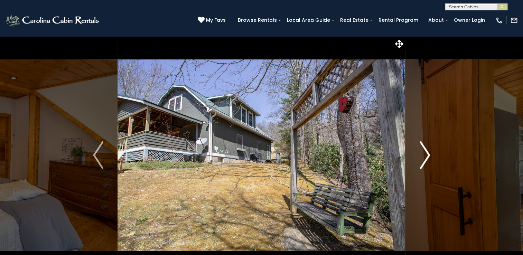
click at [427, 156] on img "Next" at bounding box center [425, 155] width 10 height 28
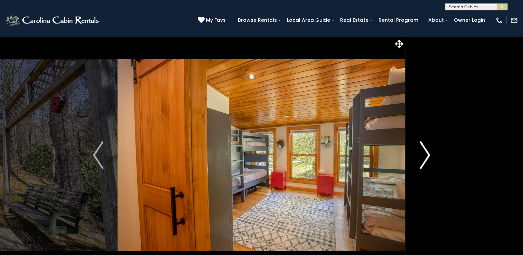
click at [427, 156] on img "Next" at bounding box center [425, 155] width 10 height 28
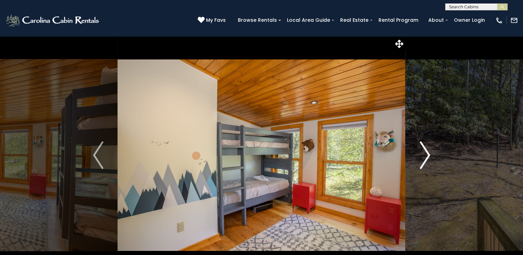
click at [427, 156] on img "Next" at bounding box center [425, 155] width 10 height 28
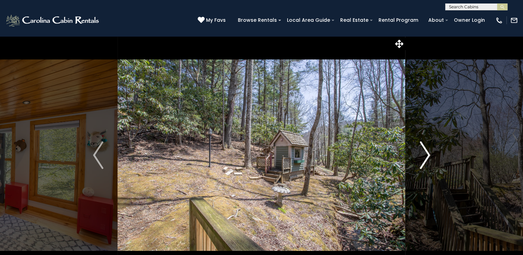
click at [427, 156] on img "Next" at bounding box center [425, 155] width 10 height 28
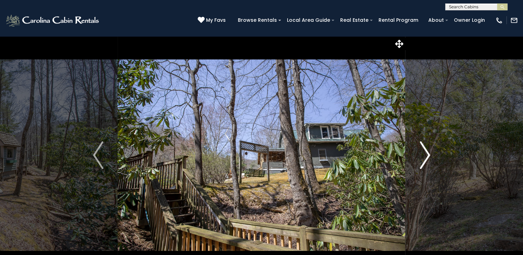
click at [427, 156] on img "Next" at bounding box center [425, 155] width 10 height 28
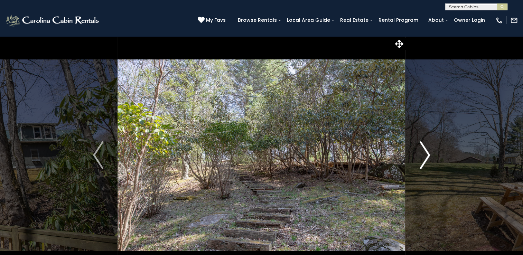
click at [427, 156] on img "Next" at bounding box center [425, 155] width 10 height 28
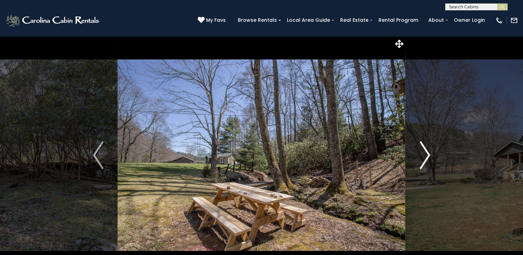
click at [427, 156] on img "Next" at bounding box center [425, 155] width 10 height 28
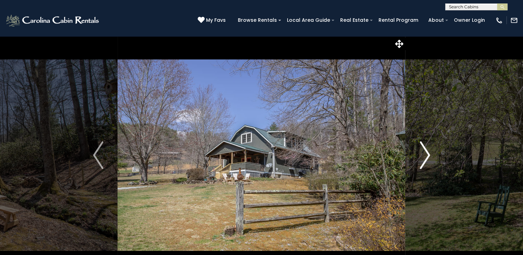
click at [427, 156] on img "Next" at bounding box center [425, 155] width 10 height 28
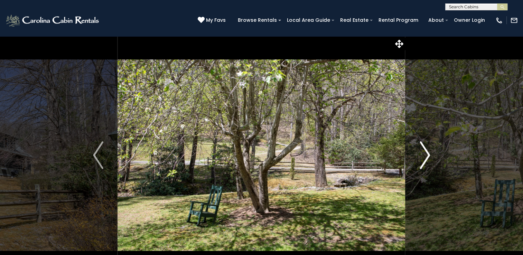
click at [427, 156] on img "Next" at bounding box center [425, 155] width 10 height 28
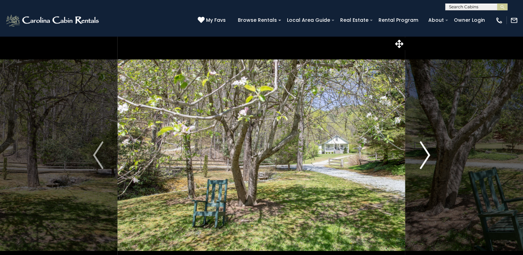
click at [427, 156] on img "Next" at bounding box center [425, 155] width 10 height 28
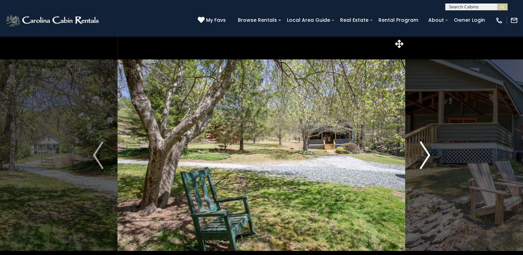
click at [427, 156] on img "Next" at bounding box center [425, 155] width 10 height 28
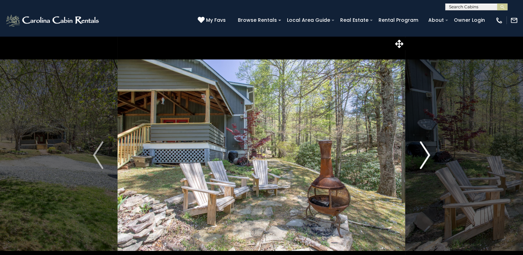
click at [427, 156] on img "Next" at bounding box center [425, 155] width 10 height 28
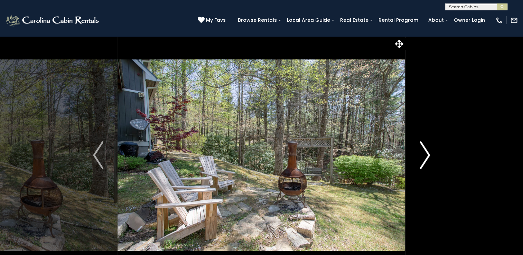
click at [427, 156] on img "Next" at bounding box center [425, 155] width 10 height 28
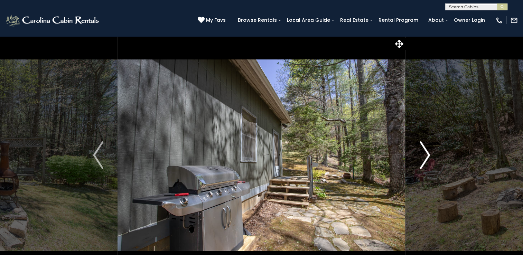
click at [427, 156] on img "Next" at bounding box center [425, 155] width 10 height 28
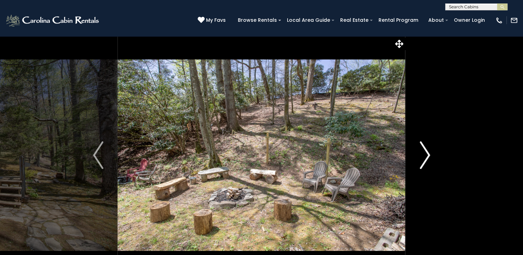
click at [427, 156] on img "Next" at bounding box center [425, 155] width 10 height 28
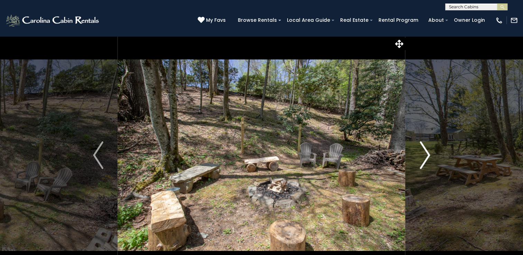
click at [427, 156] on img "Next" at bounding box center [425, 155] width 10 height 28
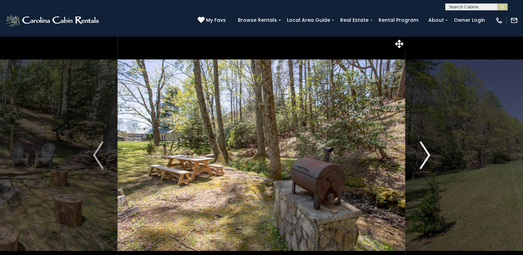
click at [427, 156] on img "Next" at bounding box center [425, 155] width 10 height 28
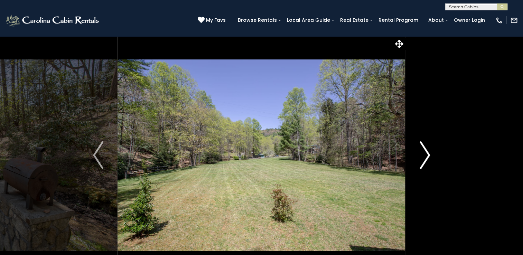
click at [427, 156] on img "Next" at bounding box center [425, 155] width 10 height 28
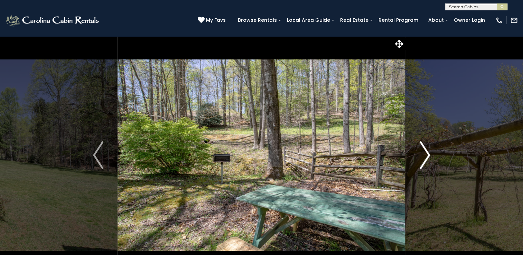
click at [427, 156] on img "Next" at bounding box center [425, 155] width 10 height 28
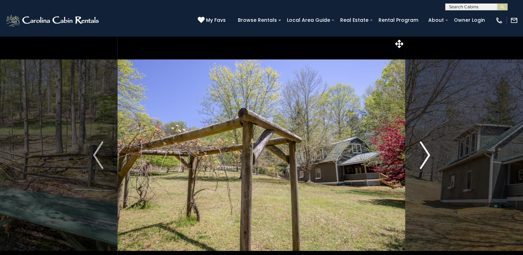
click at [427, 156] on img "Next" at bounding box center [425, 155] width 10 height 28
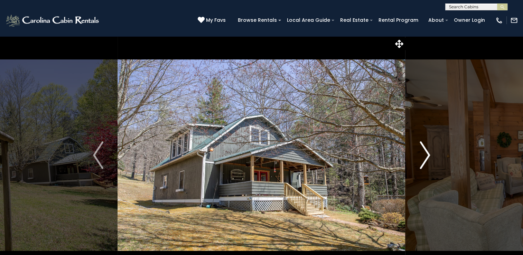
click at [427, 156] on img "Next" at bounding box center [425, 155] width 10 height 28
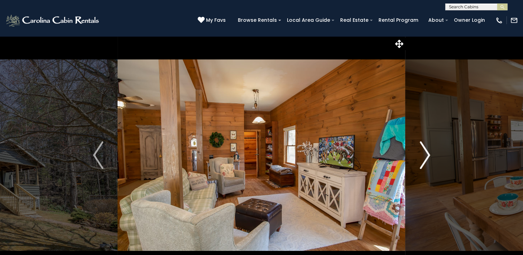
click at [427, 156] on img "Next" at bounding box center [425, 155] width 10 height 28
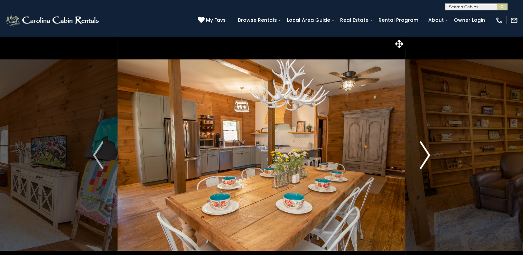
click at [427, 156] on img "Next" at bounding box center [425, 155] width 10 height 28
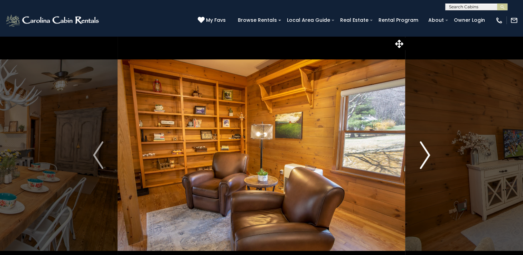
click at [427, 156] on img "Next" at bounding box center [425, 155] width 10 height 28
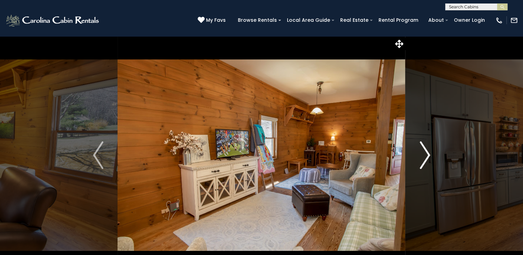
click at [427, 156] on img "Next" at bounding box center [425, 155] width 10 height 28
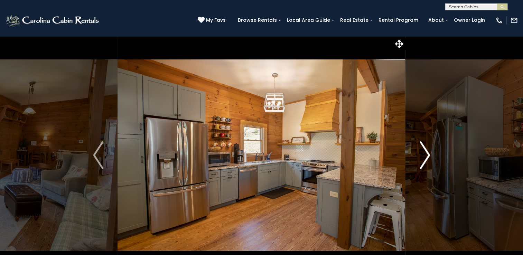
click at [427, 156] on img "Next" at bounding box center [425, 155] width 10 height 28
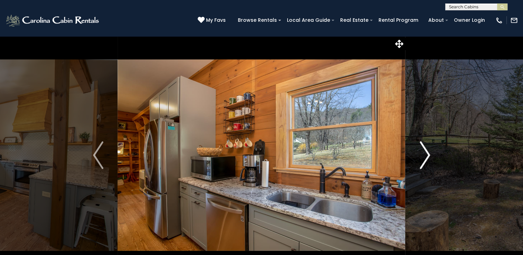
click at [427, 156] on img "Next" at bounding box center [425, 155] width 10 height 28
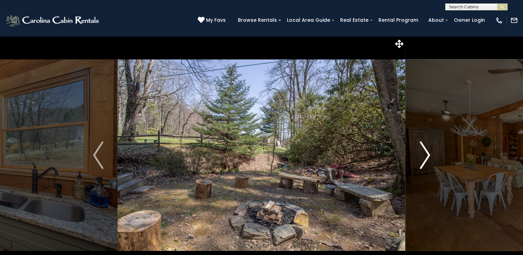
click at [427, 156] on img "Next" at bounding box center [425, 155] width 10 height 28
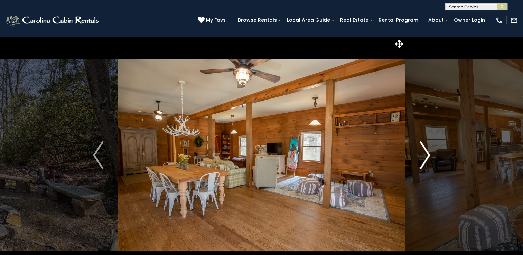
click at [427, 156] on img "Next" at bounding box center [425, 155] width 10 height 28
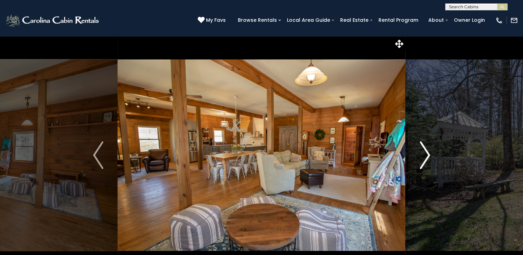
click at [427, 156] on img "Next" at bounding box center [425, 155] width 10 height 28
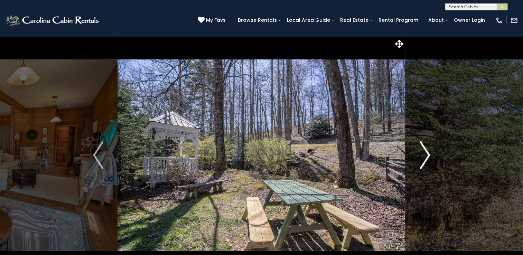
click at [427, 156] on img "Next" at bounding box center [425, 155] width 10 height 28
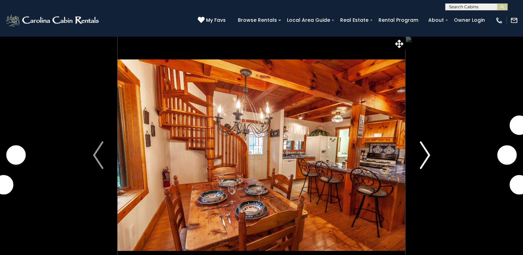
click at [429, 156] on img "Next" at bounding box center [425, 155] width 10 height 28
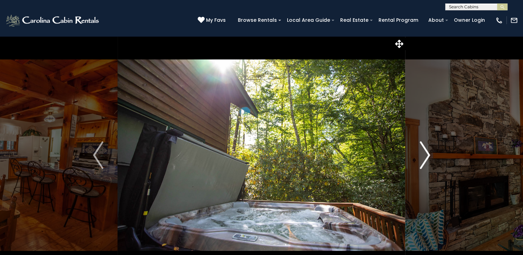
click at [426, 156] on img "Next" at bounding box center [425, 155] width 10 height 28
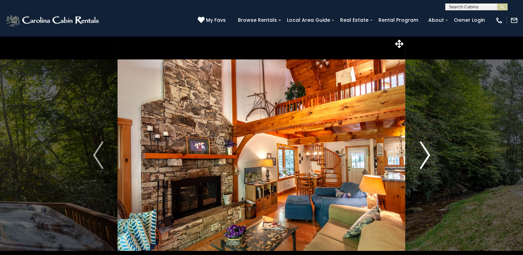
click at [426, 156] on img "Next" at bounding box center [425, 155] width 10 height 28
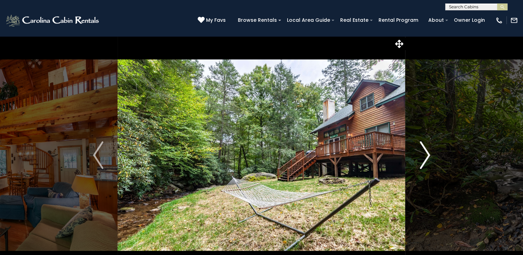
click at [426, 156] on img "Next" at bounding box center [425, 155] width 10 height 28
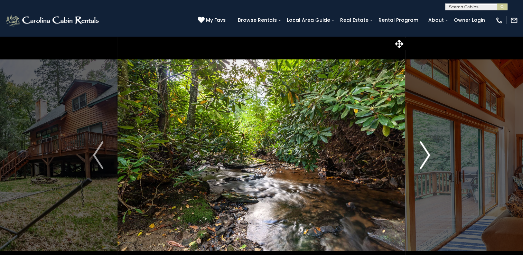
click at [426, 156] on img "Next" at bounding box center [425, 155] width 10 height 28
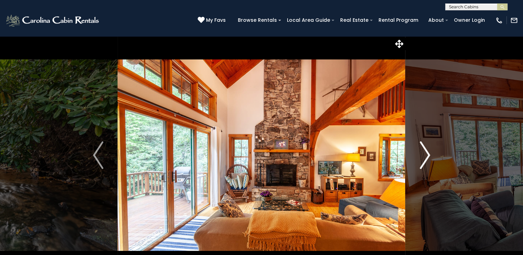
click at [426, 156] on img "Next" at bounding box center [425, 155] width 10 height 28
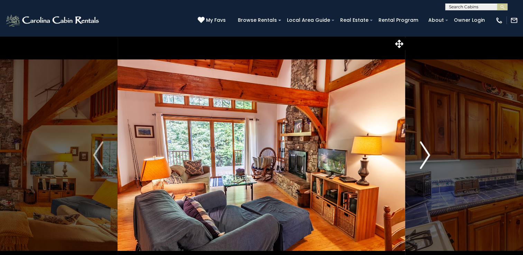
click at [426, 156] on img "Next" at bounding box center [425, 155] width 10 height 28
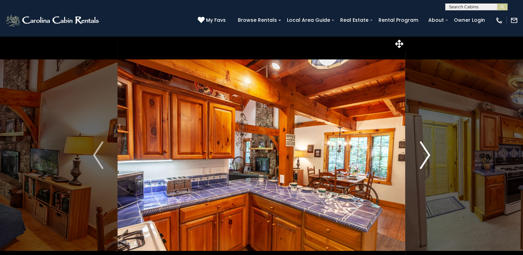
click at [426, 156] on img "Next" at bounding box center [425, 155] width 10 height 28
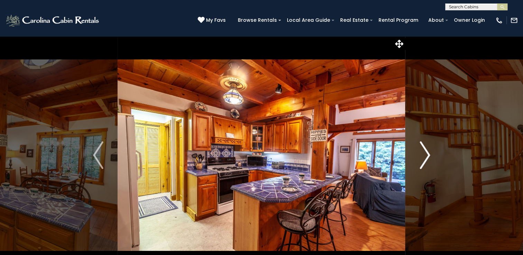
click at [426, 156] on img "Next" at bounding box center [425, 155] width 10 height 28
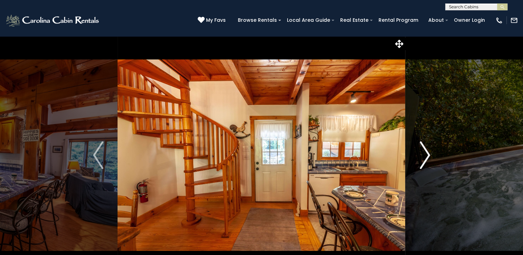
click at [426, 156] on img "Next" at bounding box center [425, 155] width 10 height 28
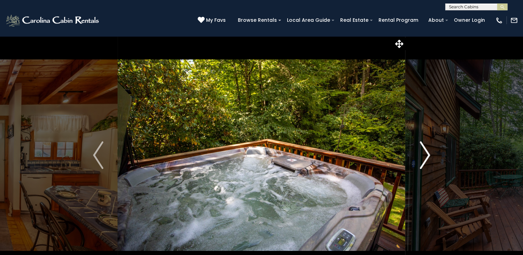
click at [426, 156] on img "Next" at bounding box center [425, 155] width 10 height 28
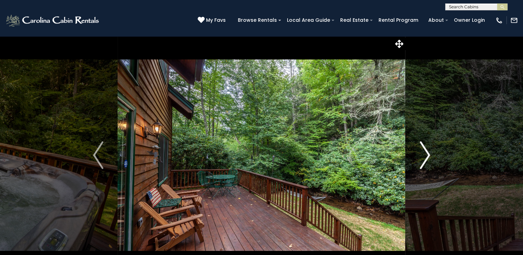
click at [426, 156] on img "Next" at bounding box center [425, 155] width 10 height 28
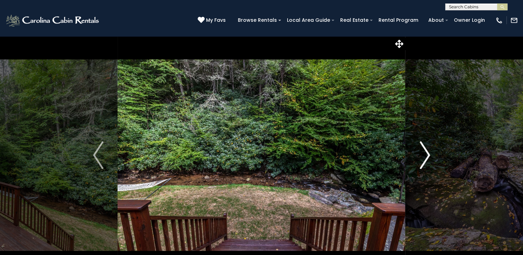
click at [426, 156] on img "Next" at bounding box center [425, 155] width 10 height 28
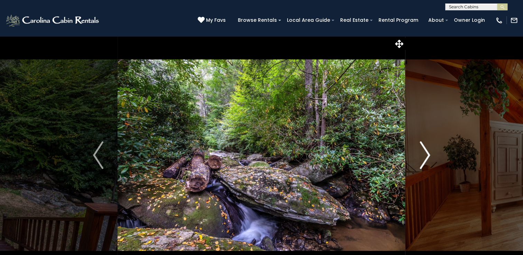
click at [426, 156] on img "Next" at bounding box center [425, 155] width 10 height 28
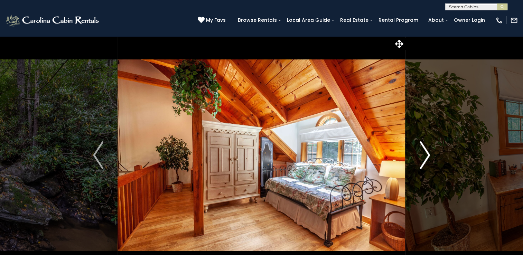
click at [426, 156] on img "Next" at bounding box center [425, 155] width 10 height 28
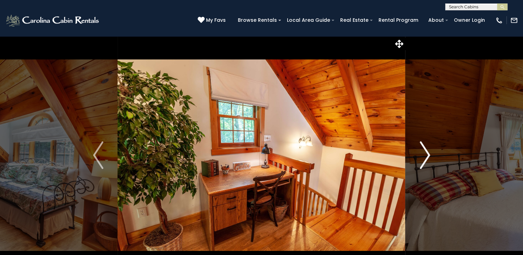
click at [426, 156] on img "Next" at bounding box center [425, 155] width 10 height 28
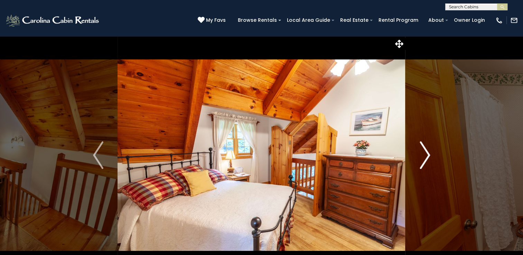
click at [426, 156] on img "Next" at bounding box center [425, 155] width 10 height 28
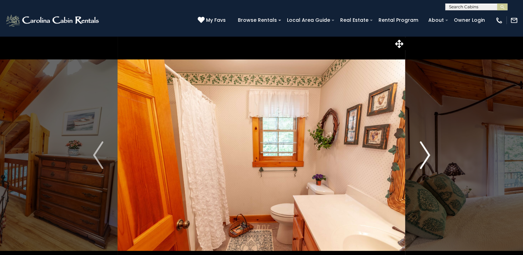
click at [426, 156] on img "Next" at bounding box center [425, 155] width 10 height 28
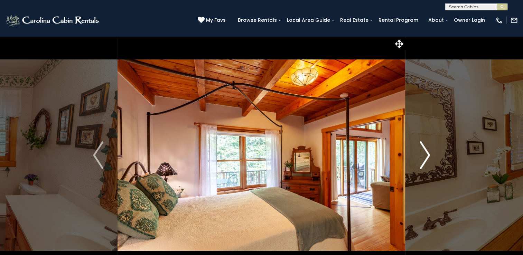
click at [426, 156] on img "Next" at bounding box center [425, 155] width 10 height 28
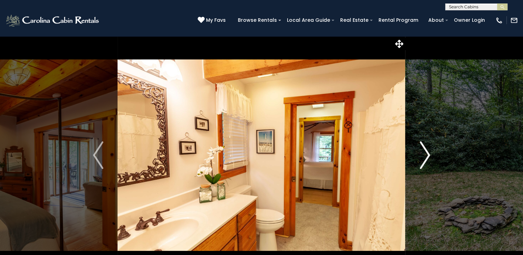
click at [426, 156] on img "Next" at bounding box center [425, 155] width 10 height 28
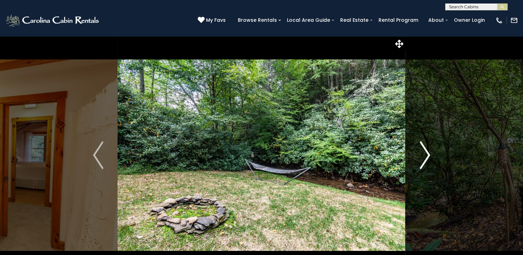
click at [426, 156] on img "Next" at bounding box center [425, 155] width 10 height 28
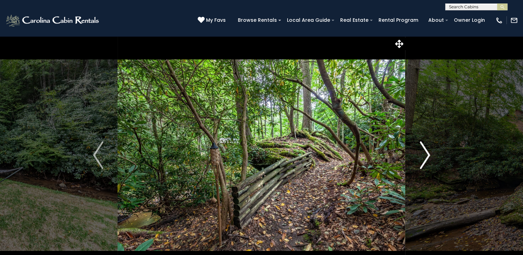
click at [426, 155] on img "Next" at bounding box center [425, 155] width 10 height 28
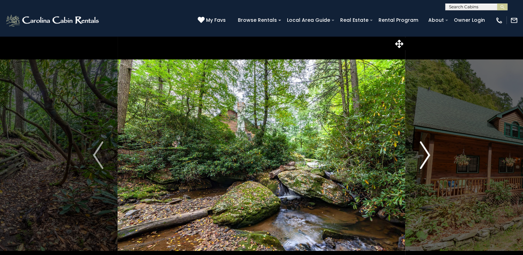
click at [426, 155] on img "Next" at bounding box center [425, 155] width 10 height 28
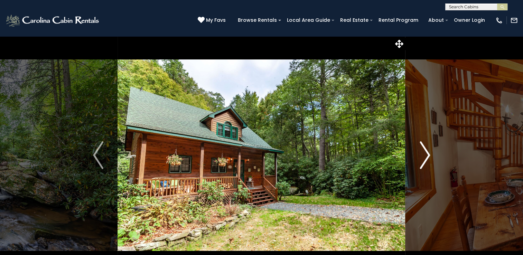
click at [426, 155] on img "Next" at bounding box center [425, 155] width 10 height 28
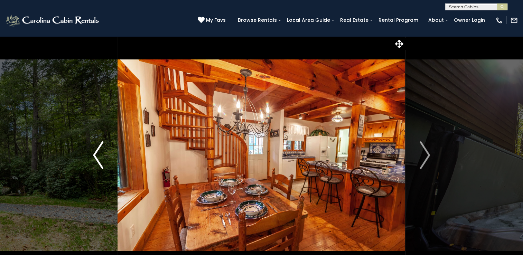
click at [95, 150] on img "Previous" at bounding box center [98, 155] width 10 height 28
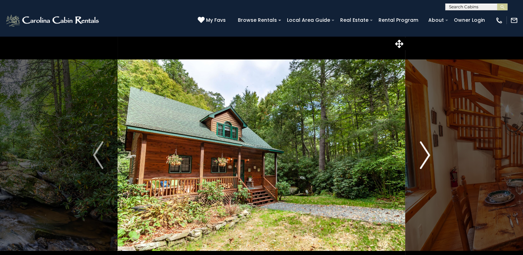
click at [429, 154] on img "Next" at bounding box center [425, 155] width 10 height 28
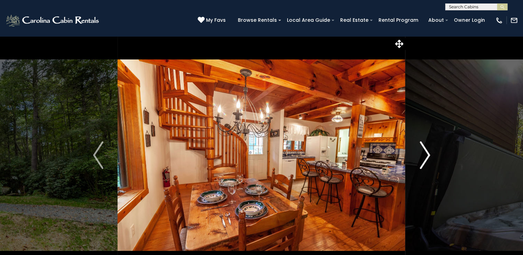
click at [429, 154] on img "Next" at bounding box center [425, 155] width 10 height 28
